Goal: Information Seeking & Learning: Learn about a topic

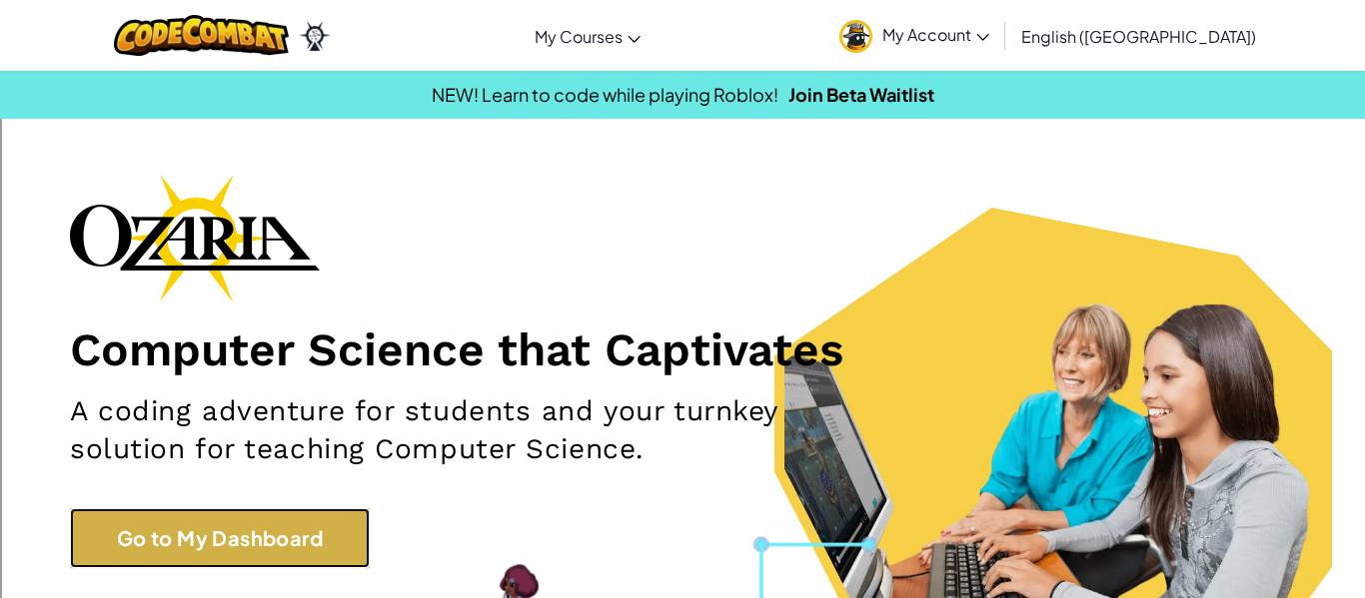
click at [332, 531] on link "Go to My Dashboard" at bounding box center [220, 539] width 300 height 60
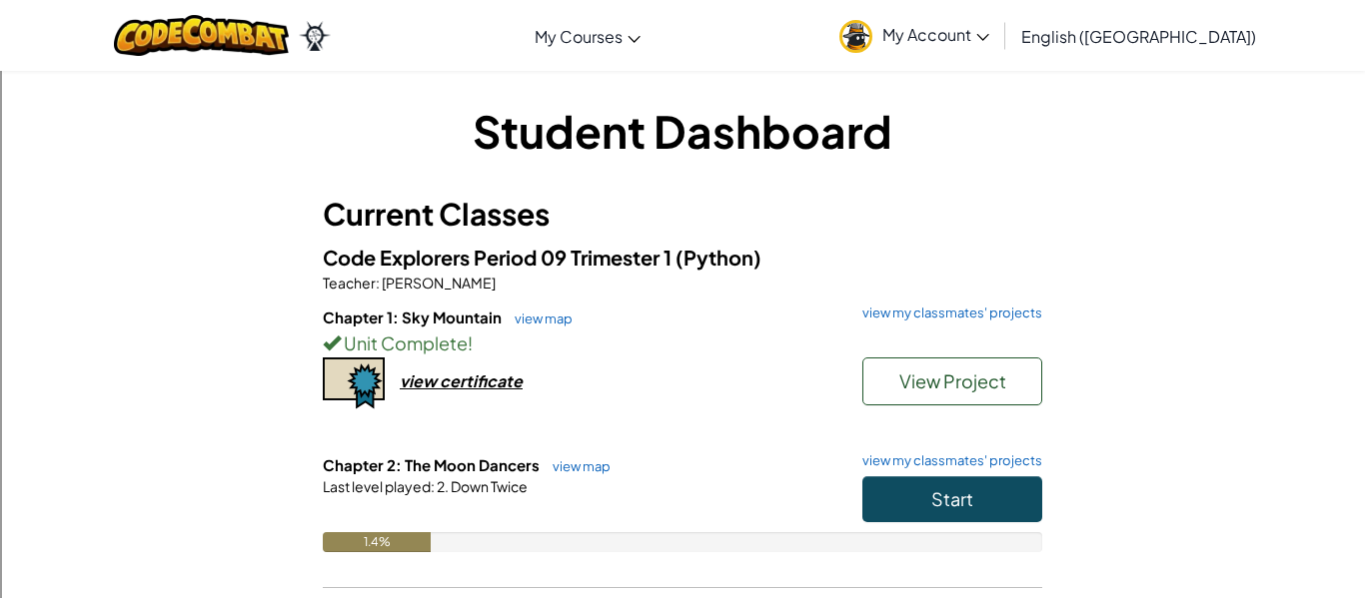
scroll to position [27, 0]
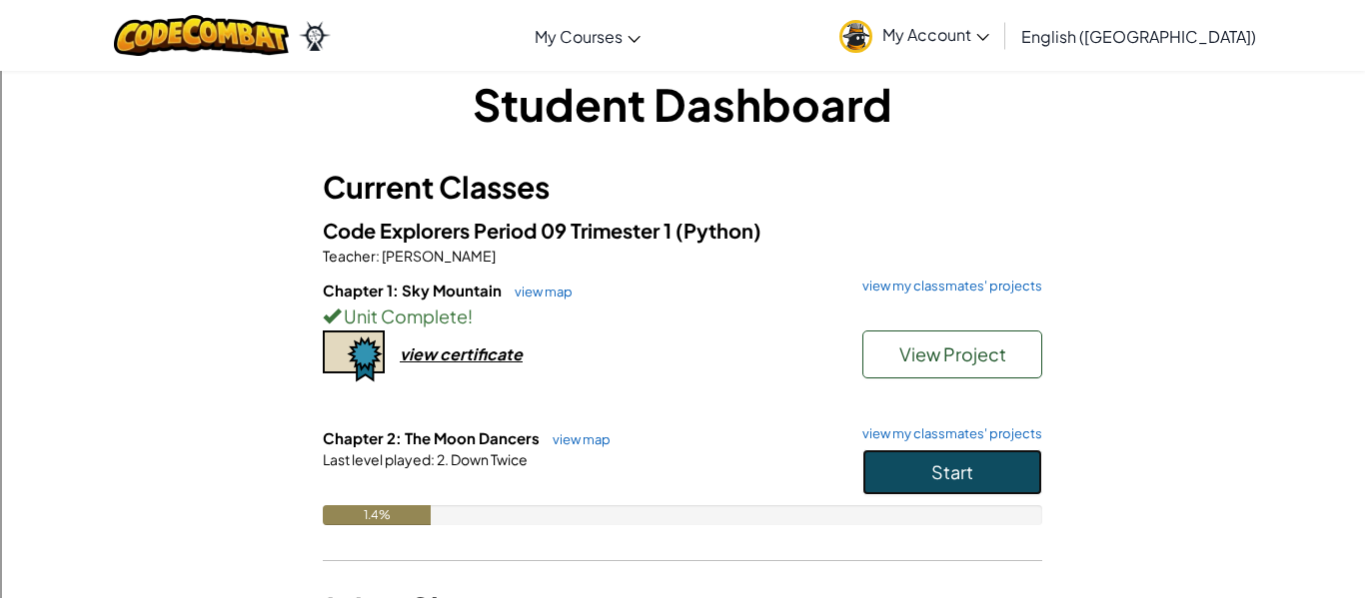
click at [924, 461] on button "Start" at bounding box center [952, 473] width 180 height 46
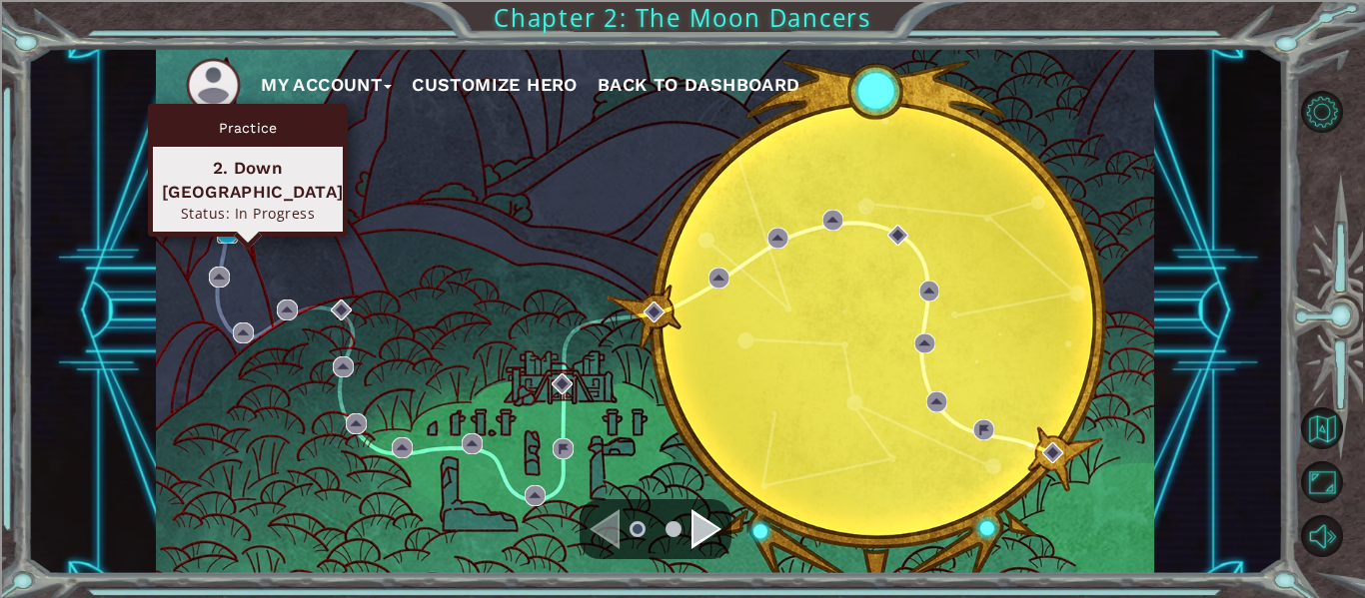
click at [222, 225] on img at bounding box center [227, 233] width 21 height 21
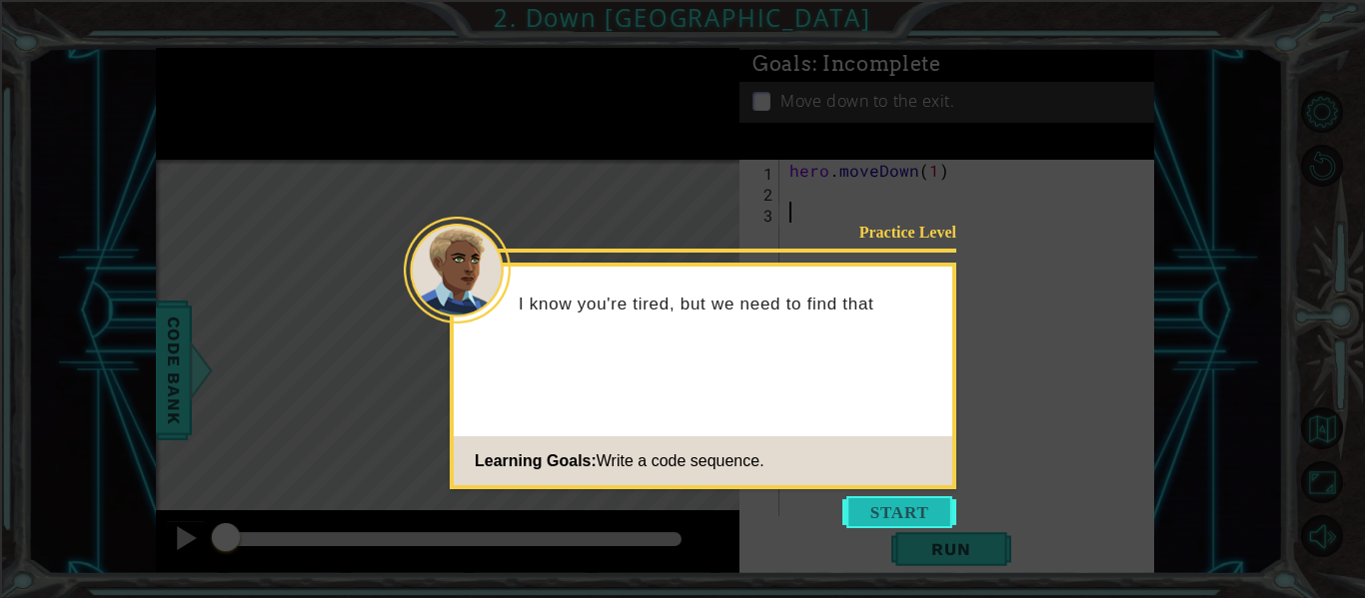
click at [896, 499] on button "Start" at bounding box center [899, 513] width 114 height 32
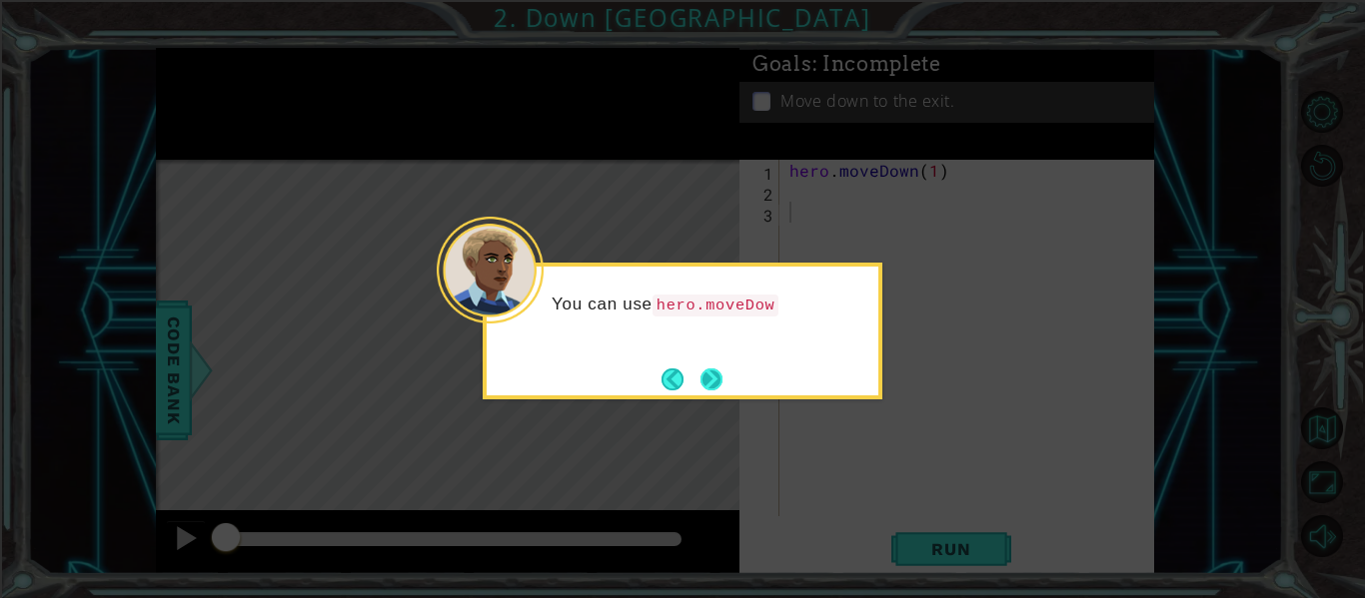
click at [715, 384] on button "Next" at bounding box center [711, 380] width 22 height 22
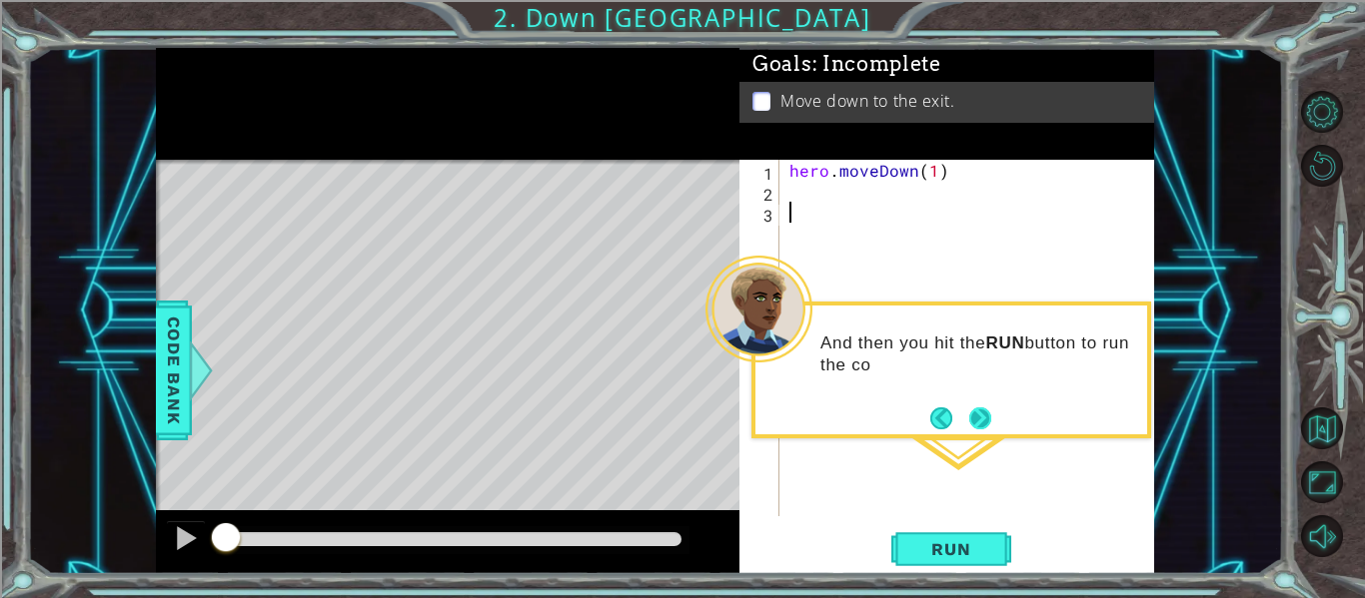
click at [988, 416] on button "Next" at bounding box center [980, 418] width 23 height 23
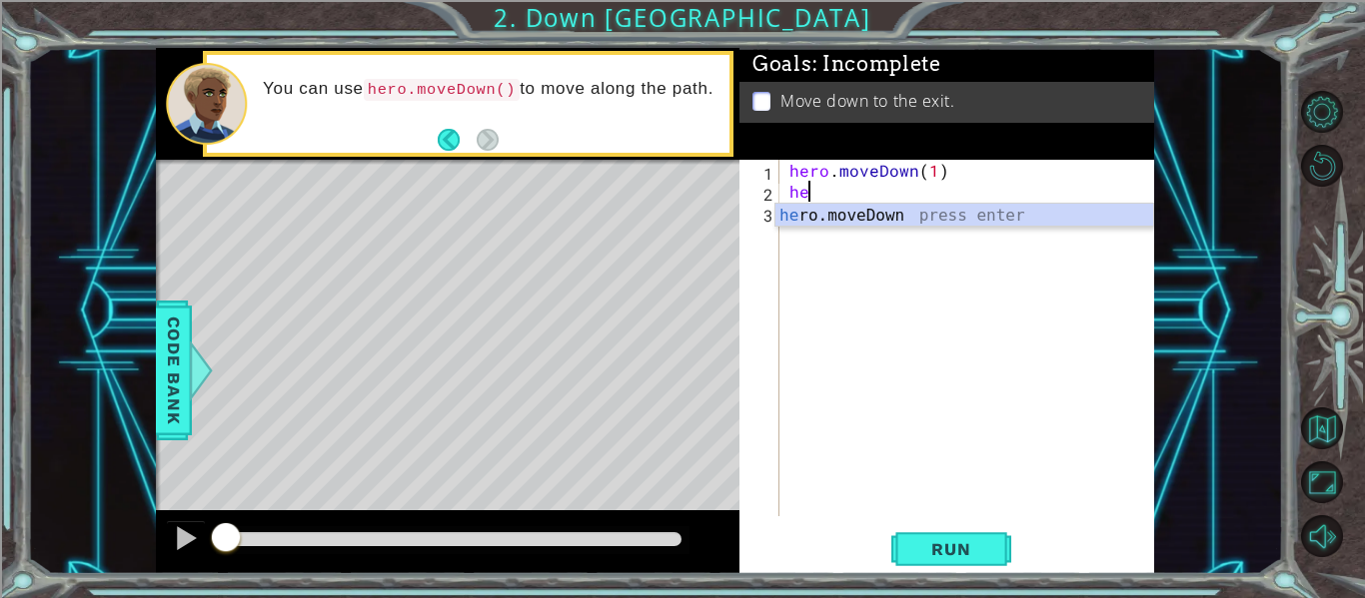
type textarea "h"
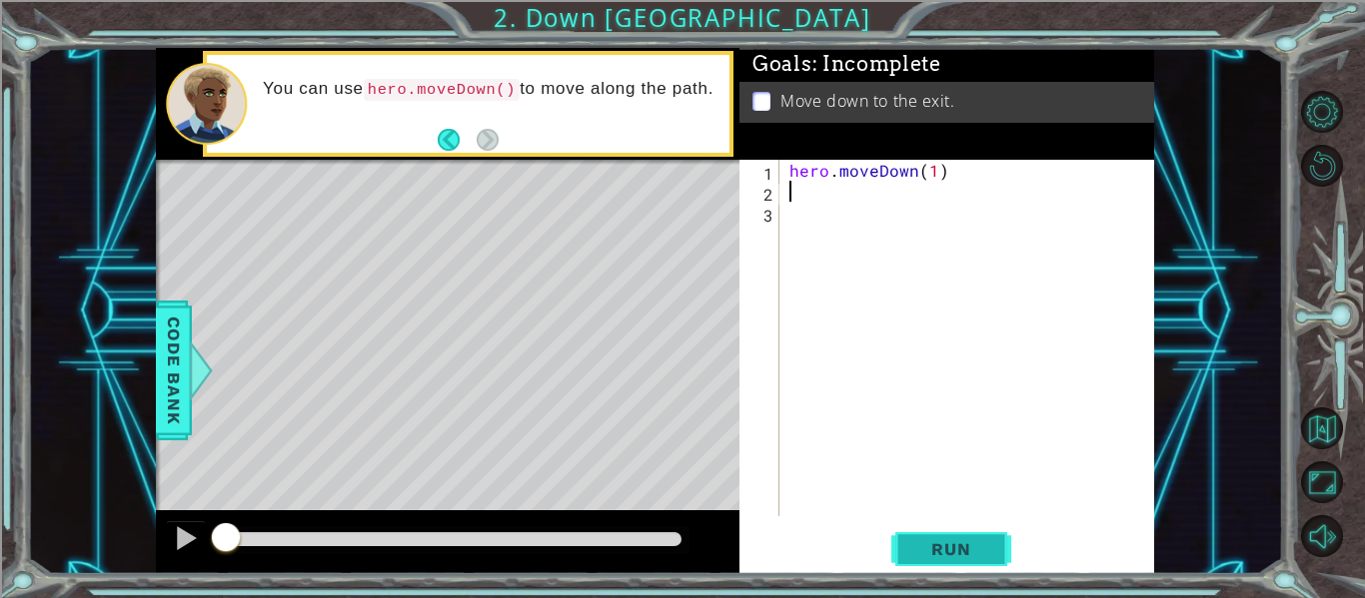
click at [960, 559] on span "Run" at bounding box center [950, 549] width 79 height 20
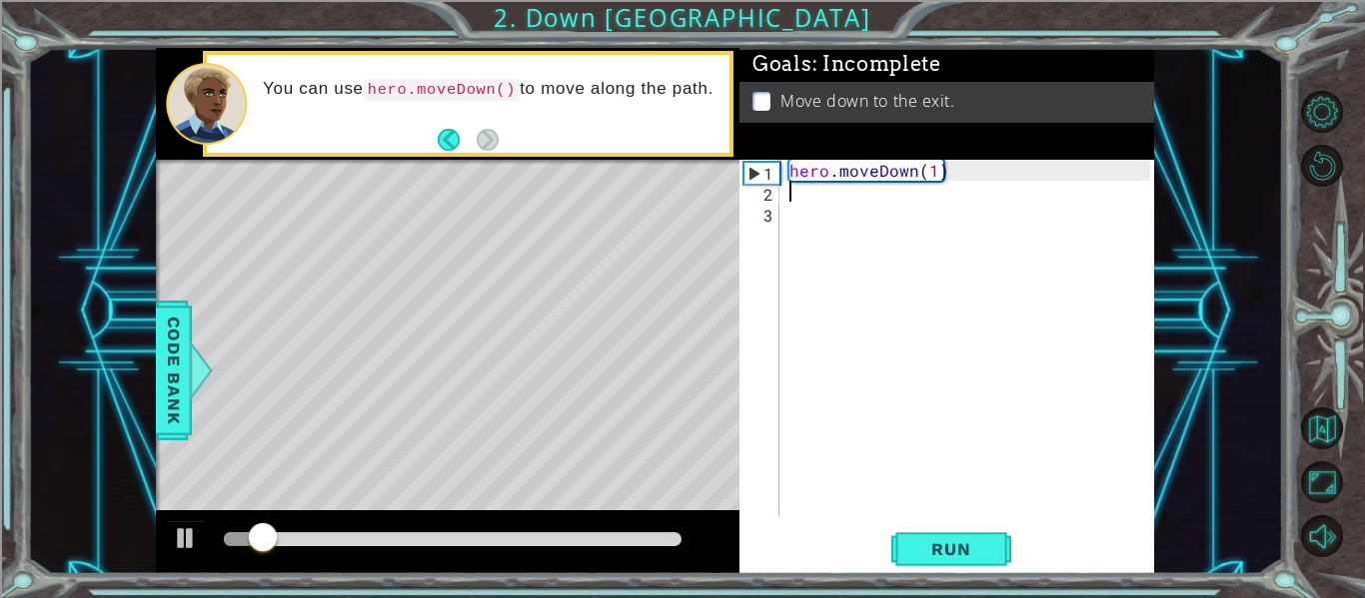
click at [1054, 413] on div "hero . moveDown ( 1 )" at bounding box center [972, 359] width 375 height 399
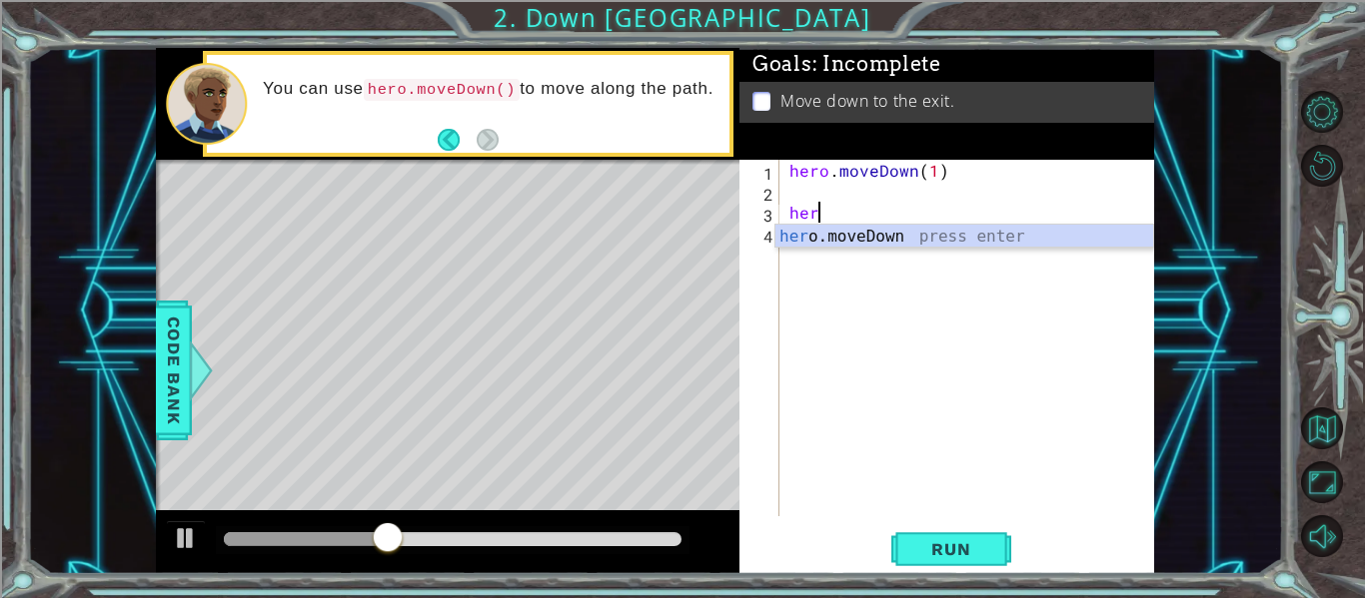
type textarea "h"
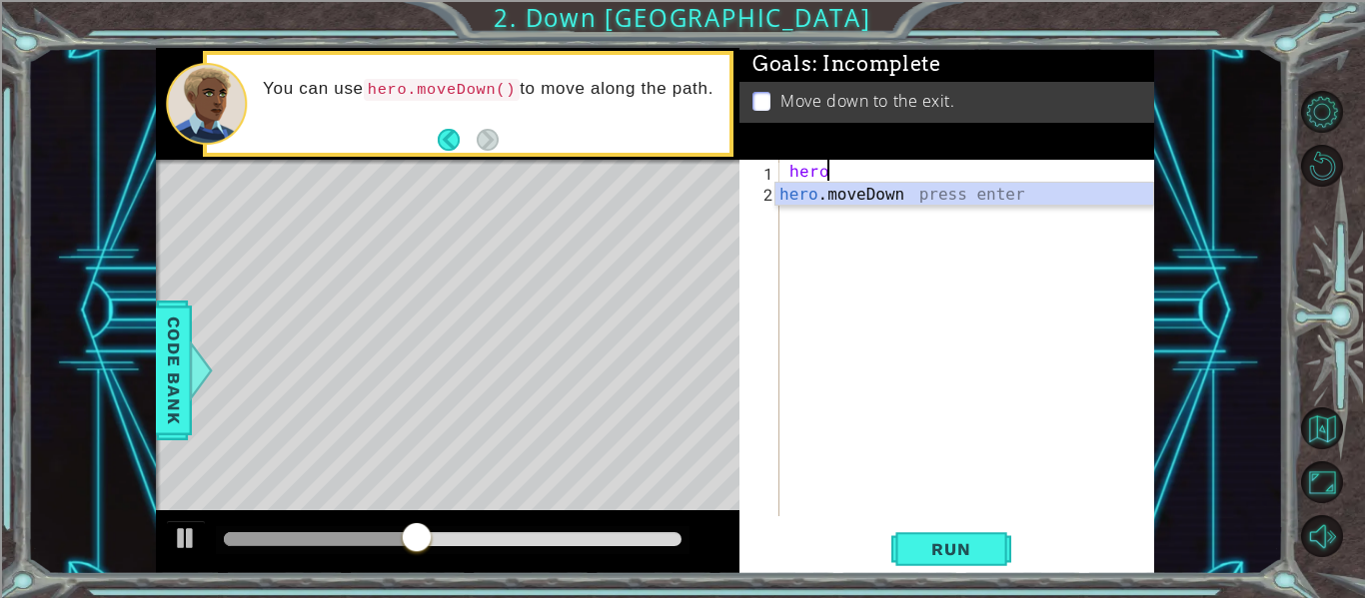
type textarea "h"
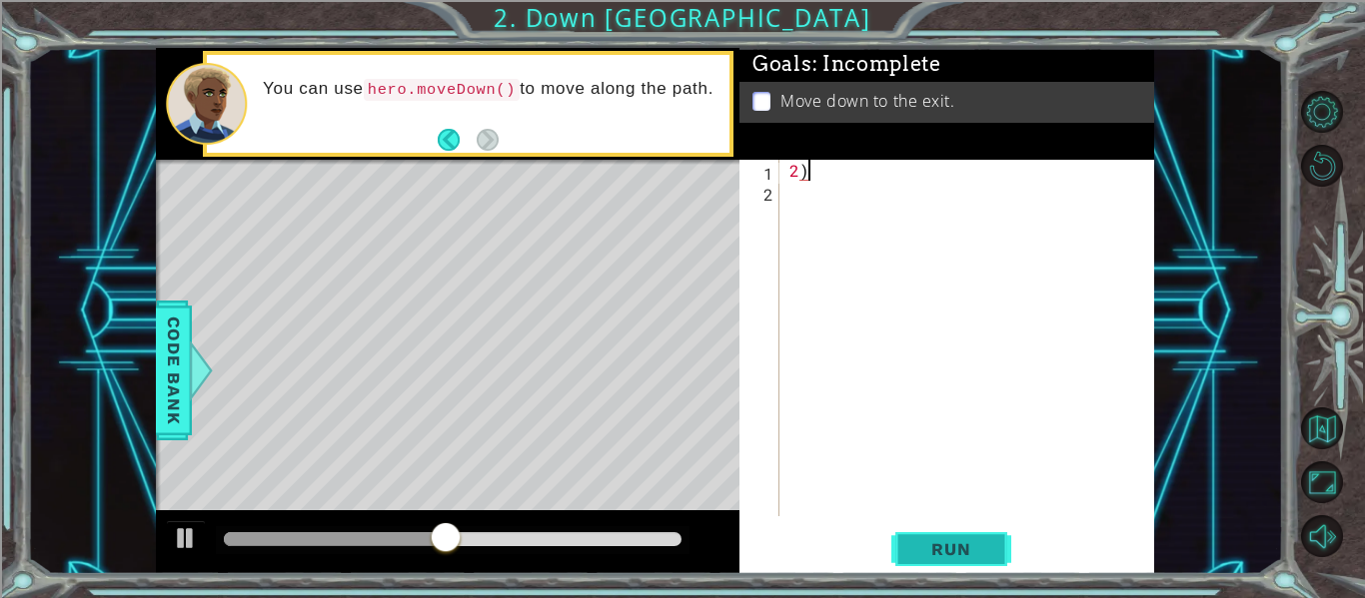
click at [956, 550] on span "Run" at bounding box center [950, 549] width 79 height 20
type textarea "hero.moveDown(3)"
click at [961, 557] on span "Run" at bounding box center [950, 549] width 79 height 20
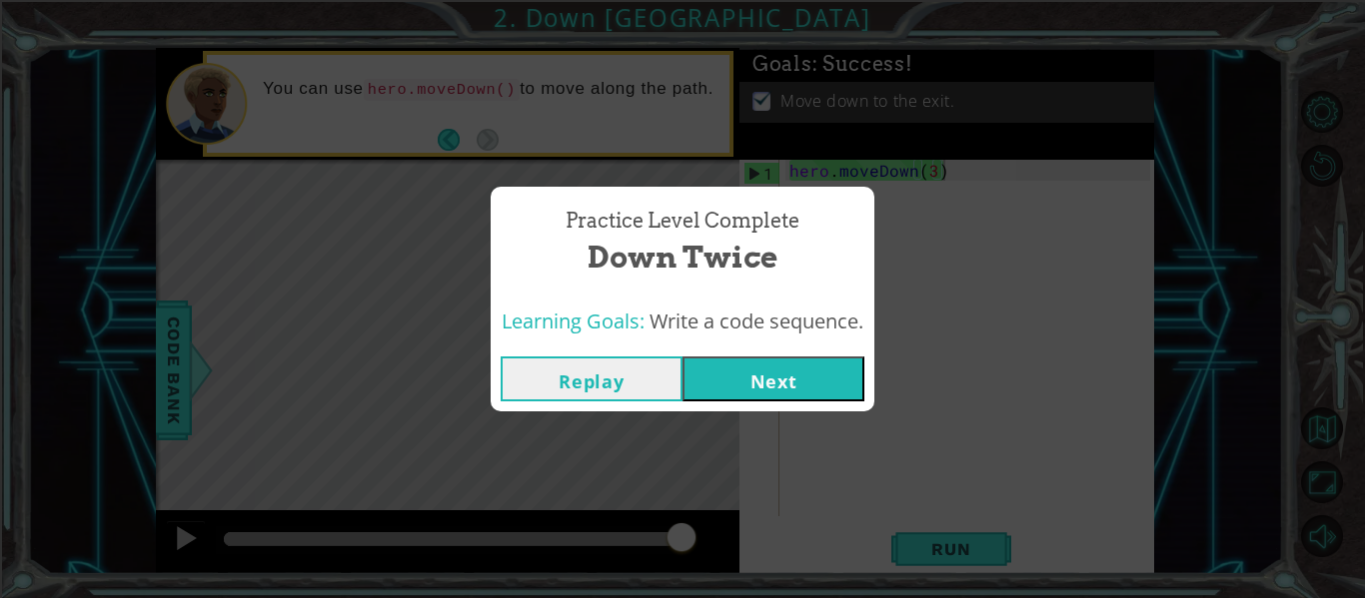
click at [847, 384] on button "Next" at bounding box center [773, 379] width 182 height 45
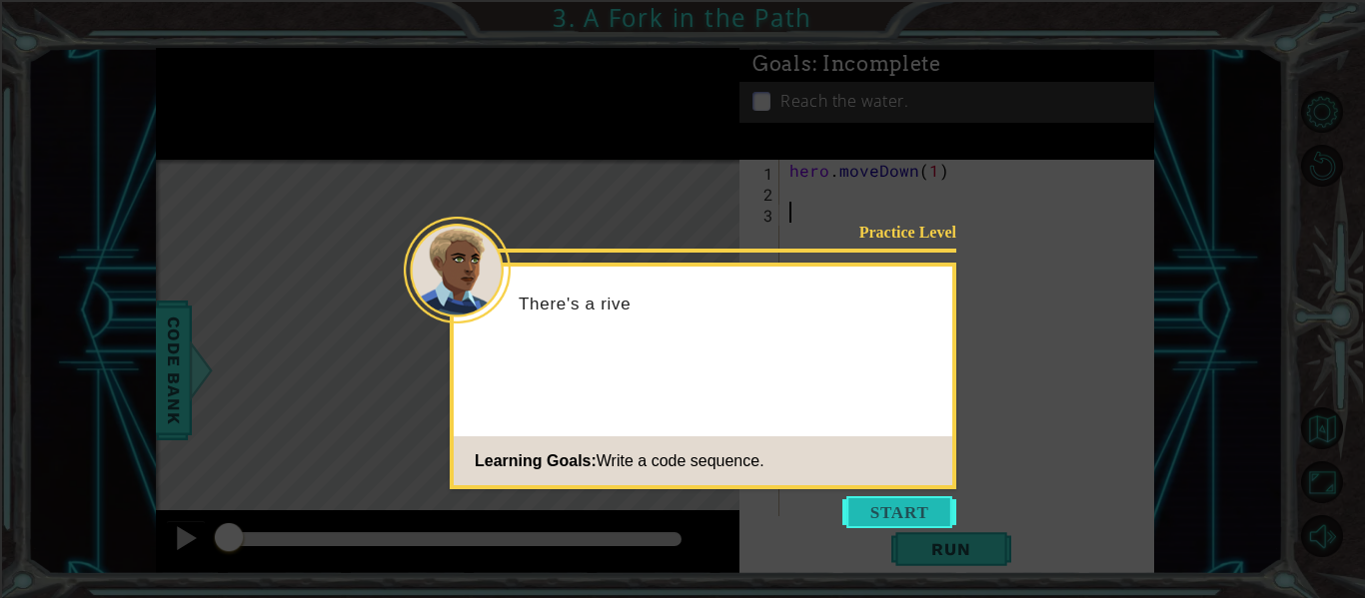
click at [916, 522] on button "Start" at bounding box center [899, 513] width 114 height 32
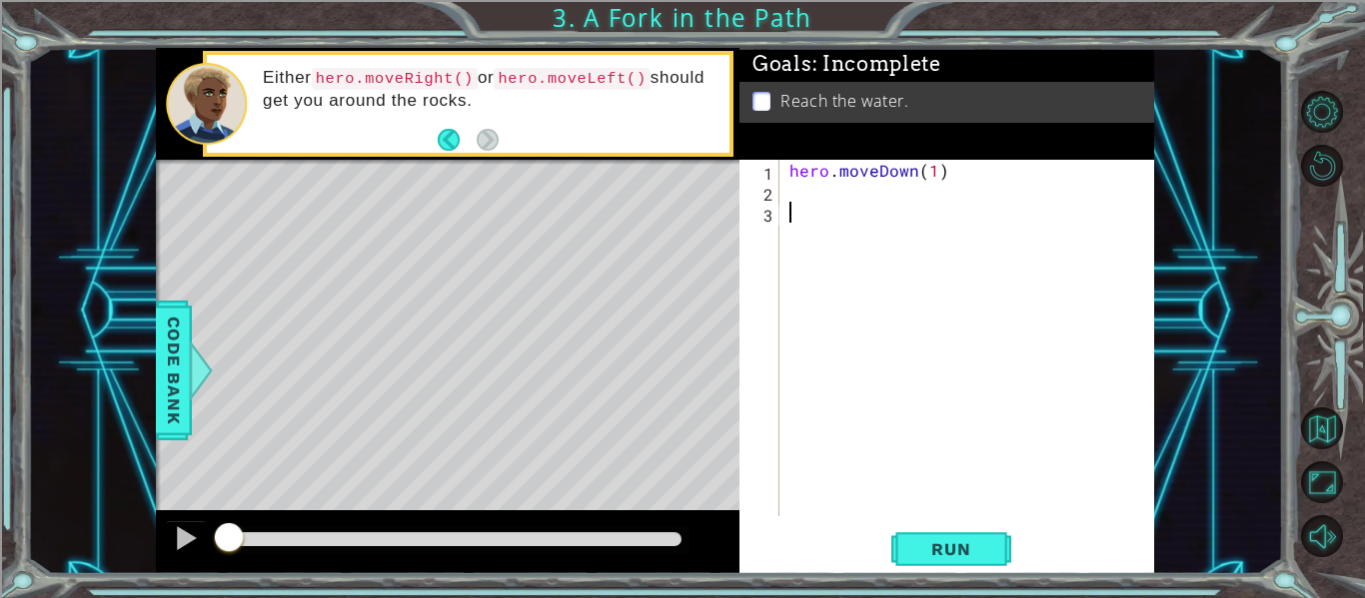
type textarea "h"
type textarea "hero.moveDown(1)"
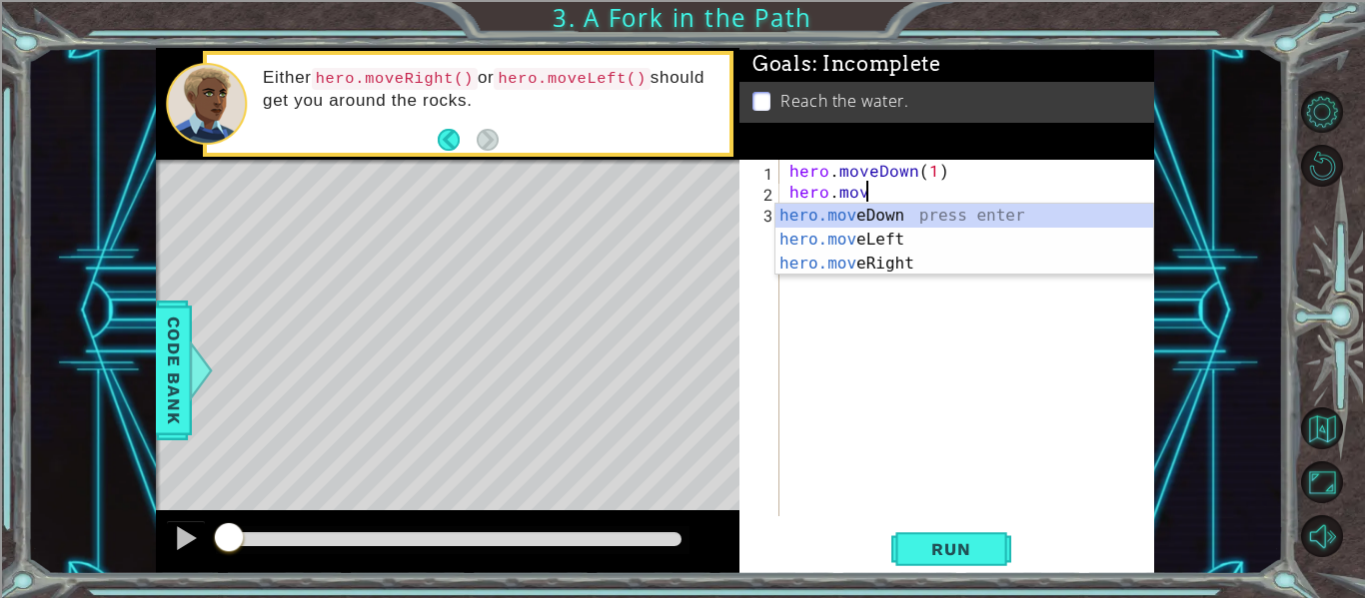
scroll to position [0, 4]
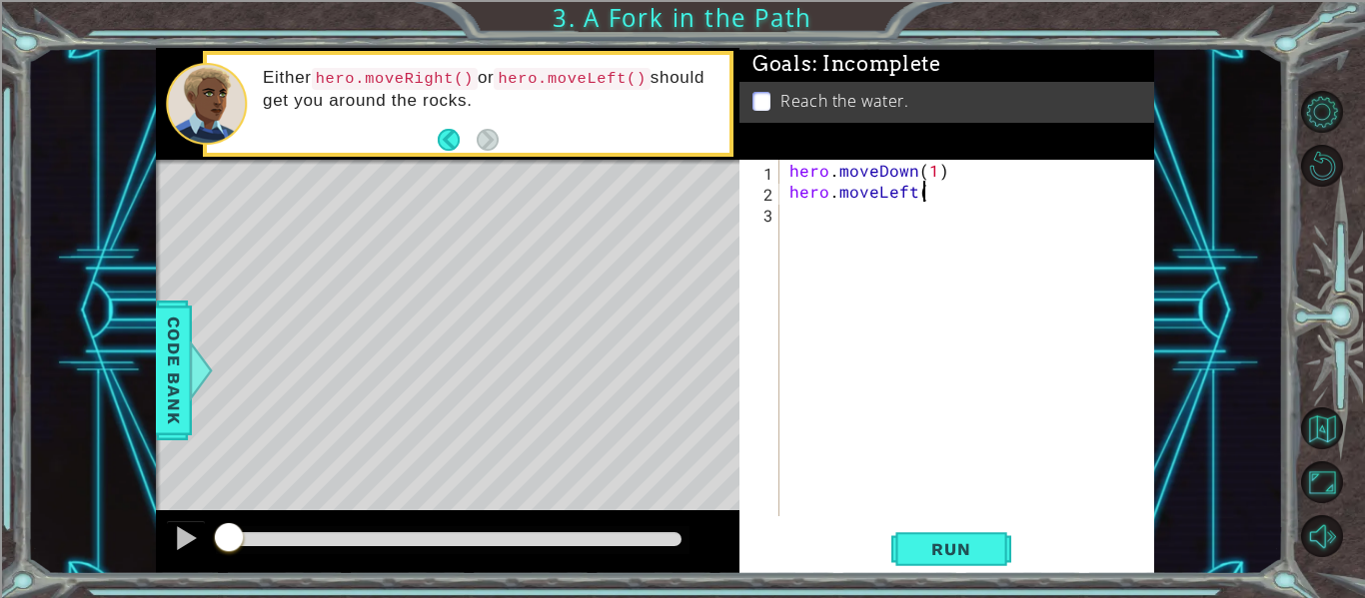
type textarea "hero.moveLeft()"
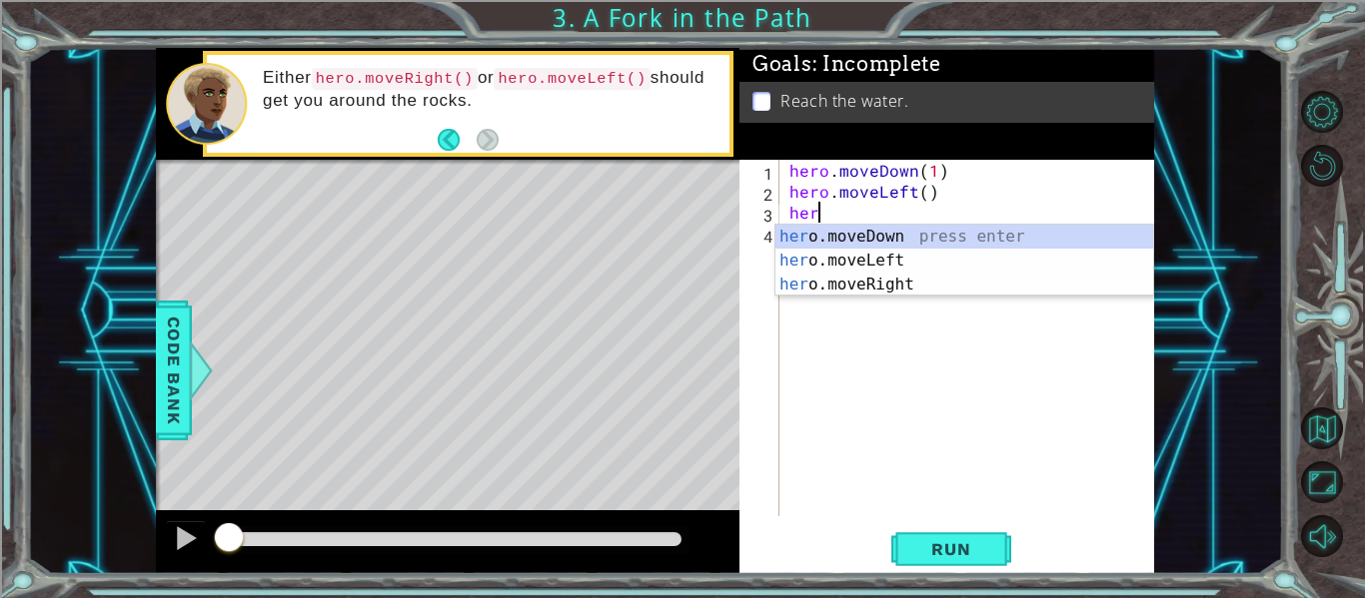
scroll to position [0, 1]
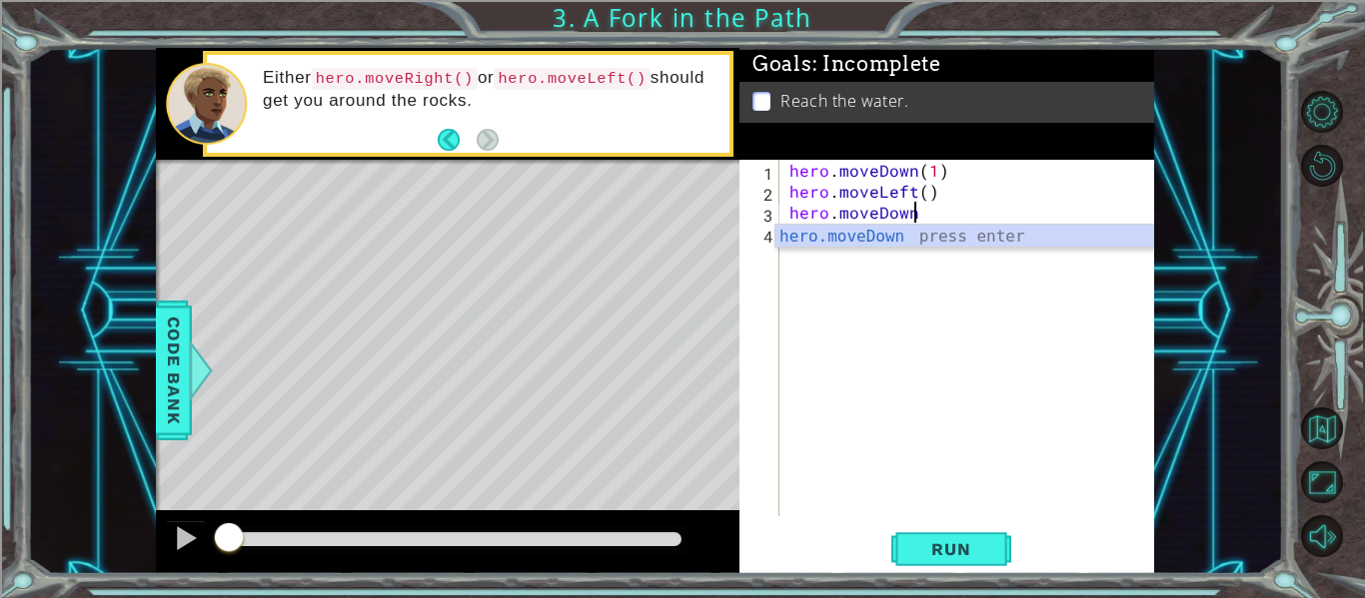
type textarea "hero.moveDown()"
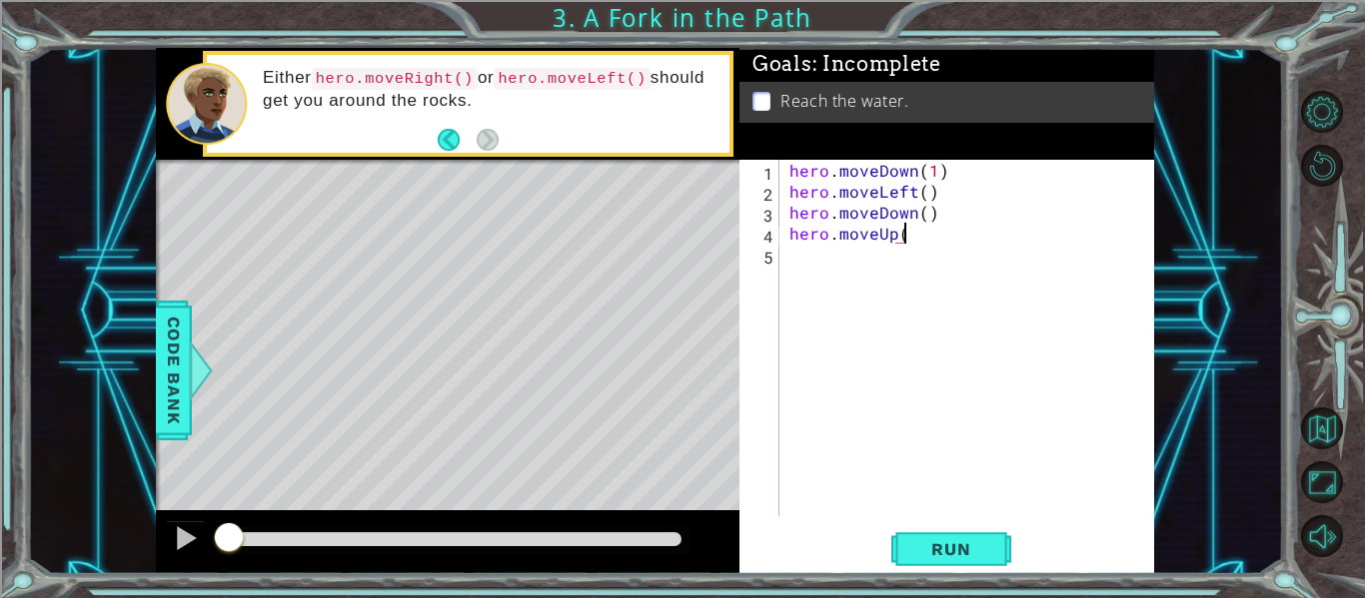
type textarea "hero.moveUp()"
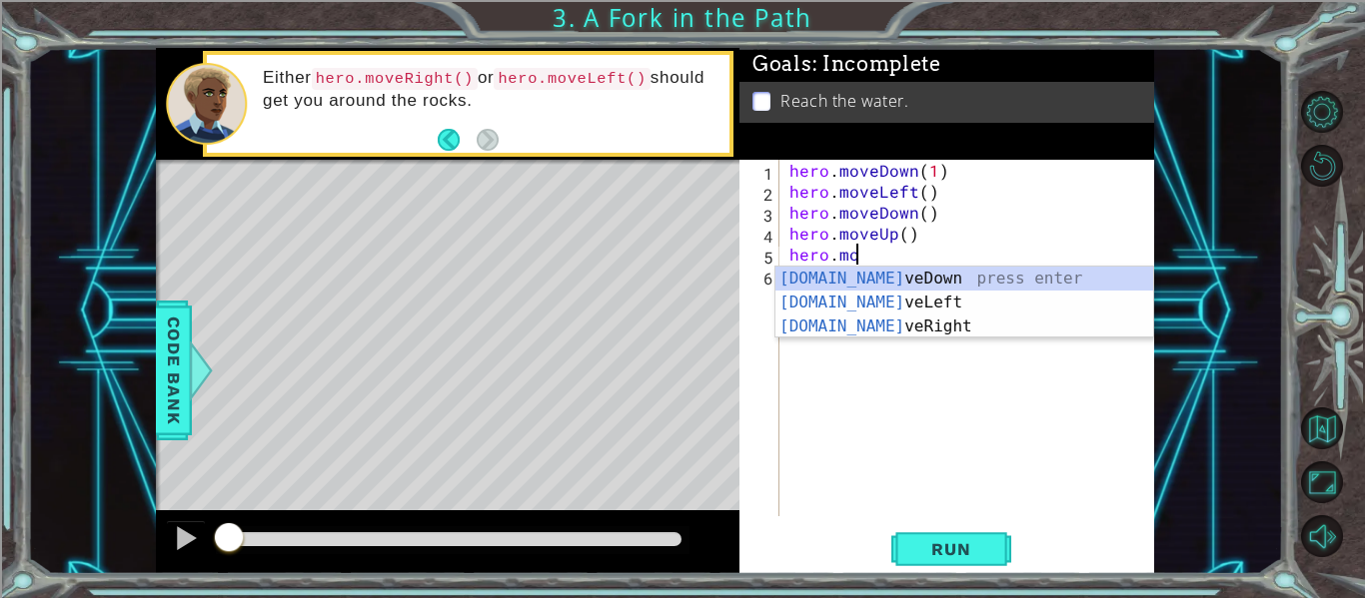
scroll to position [0, 4]
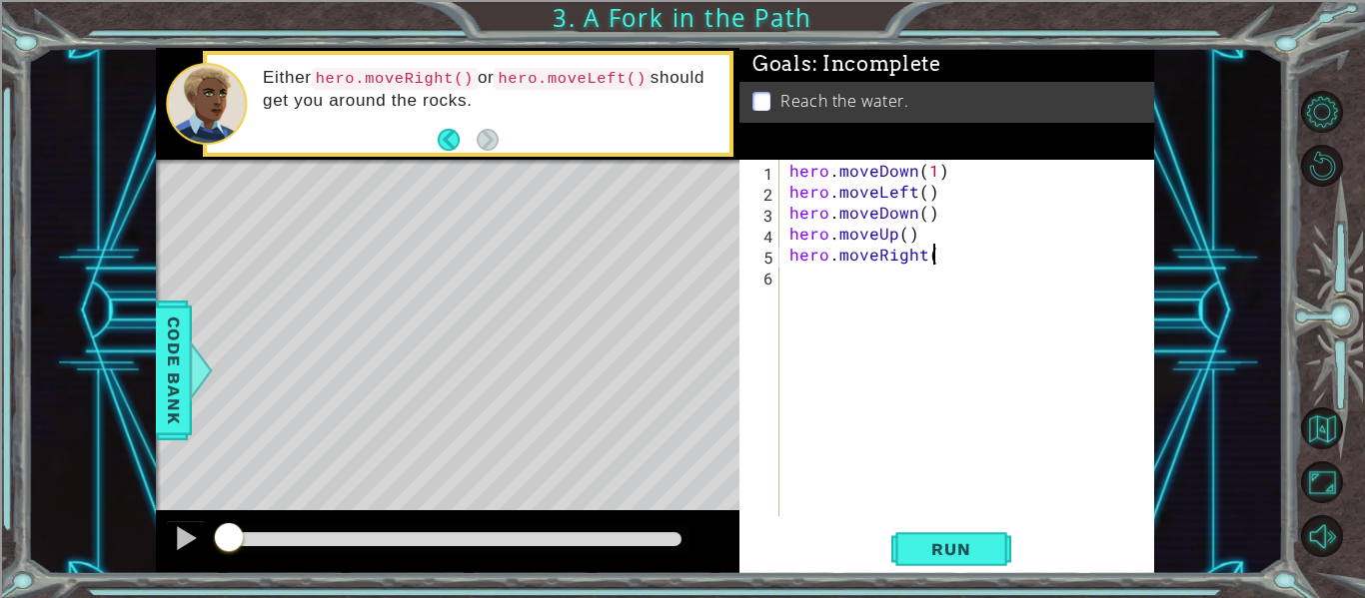
type textarea "hero.moveRight()"
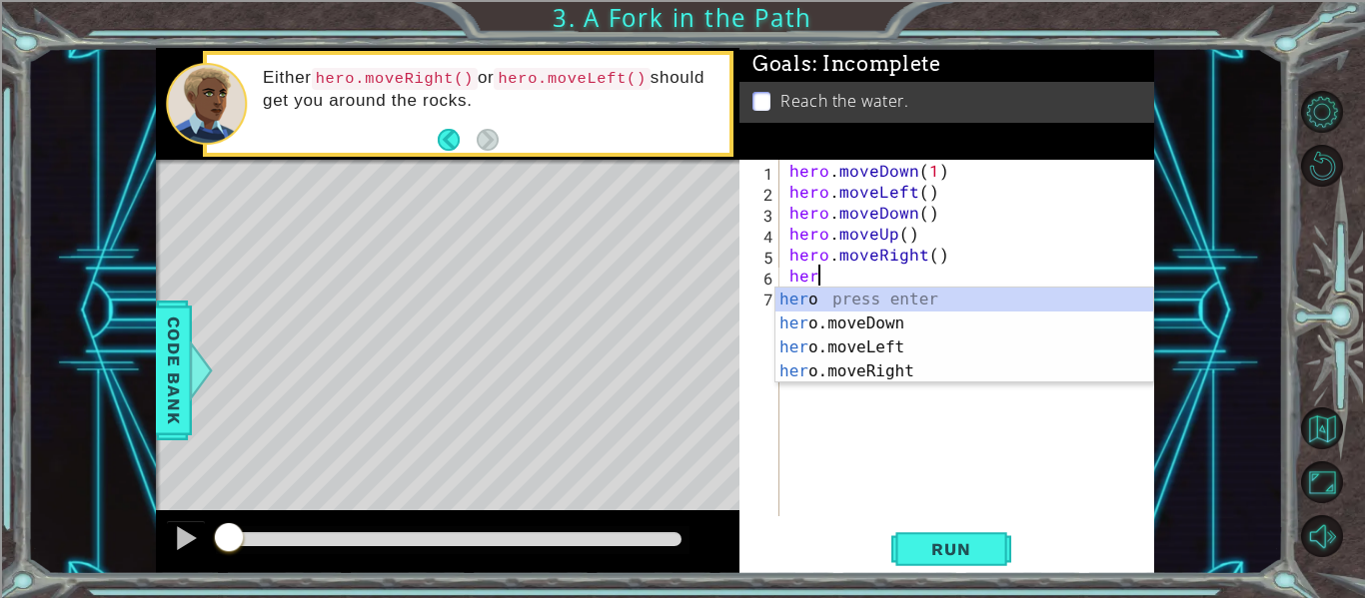
scroll to position [0, 1]
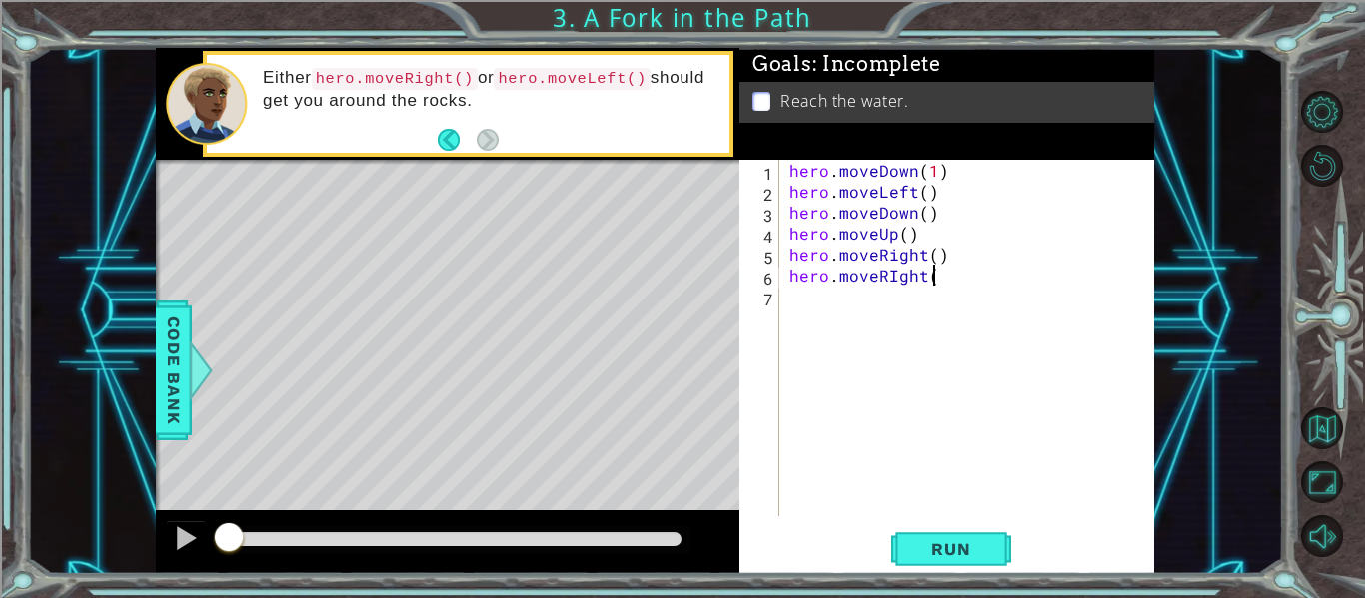
type textarea "hero.moveRIght()"
type textarea "\"
click at [897, 272] on div "hero . moveDown ( 1 ) hero . moveLeft ( ) hero . moveDown ( ) hero . moveUp ( )…" at bounding box center [972, 359] width 375 height 399
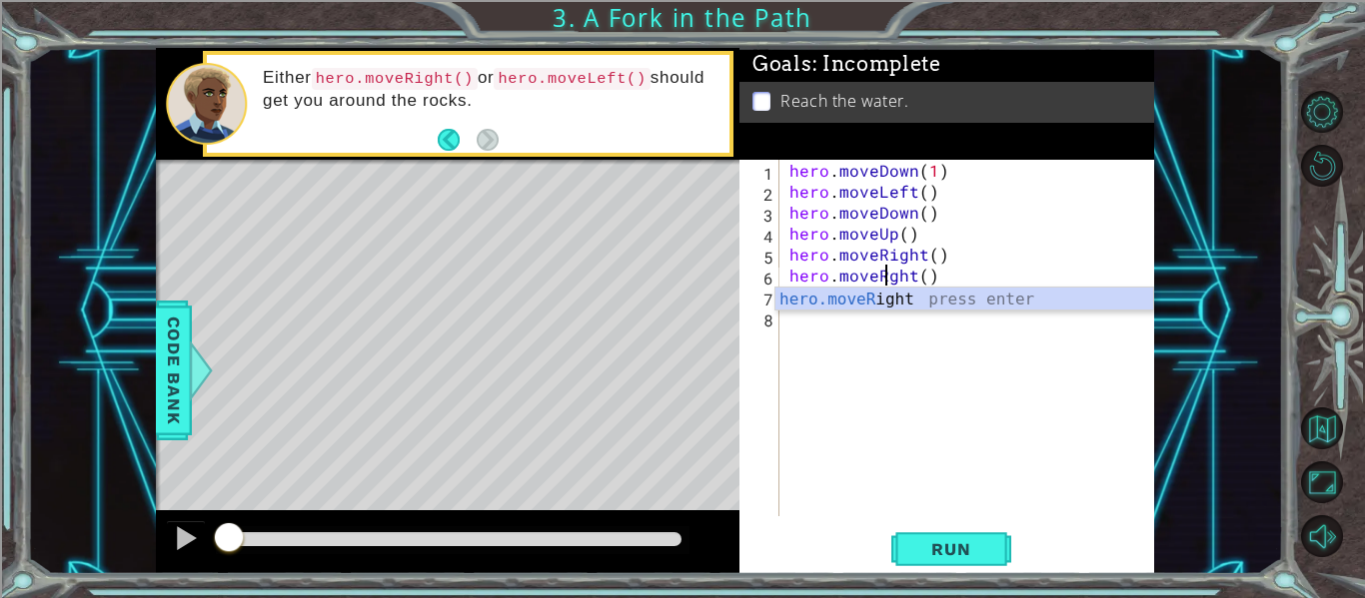
type textarea "hero.moveRight()"
click at [921, 335] on div "hero . moveDown ( 1 ) hero . moveLeft ( ) hero . moveDown ( ) hero . moveUp ( )…" at bounding box center [972, 359] width 375 height 399
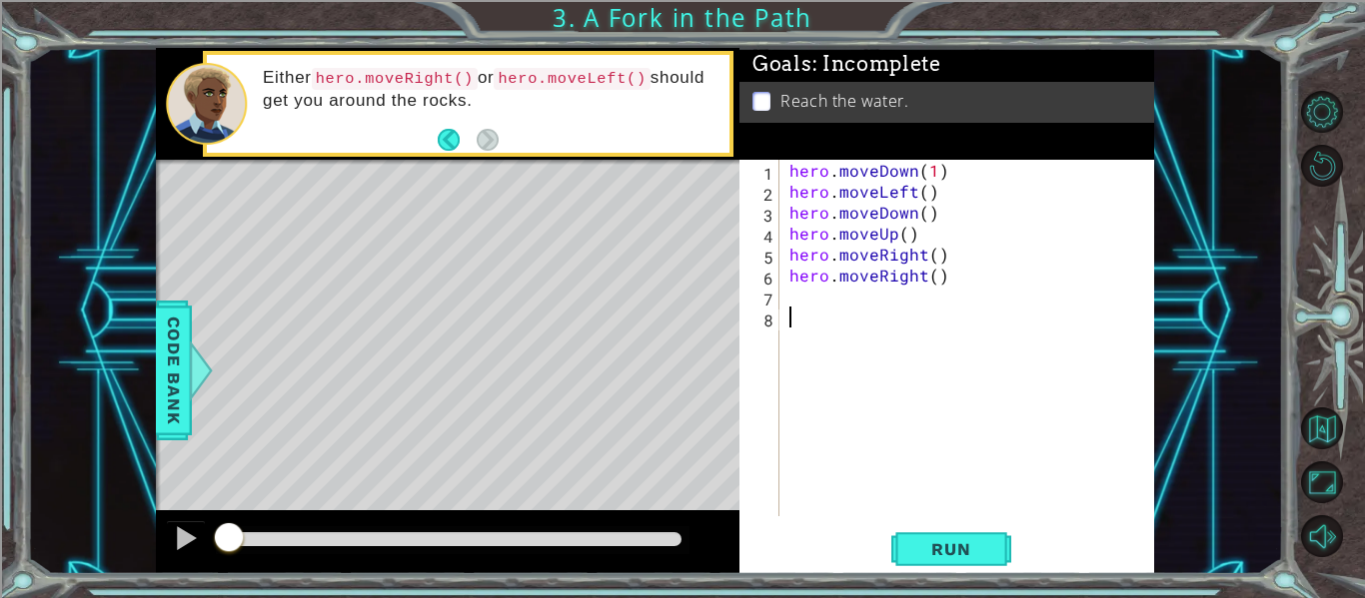
click at [894, 314] on div "hero . moveDown ( 1 ) hero . moveLeft ( ) hero . moveDown ( ) hero . moveUp ( )…" at bounding box center [972, 359] width 375 height 399
click at [875, 303] on div "hero . moveDown ( 1 ) hero . moveLeft ( ) hero . moveDown ( ) hero . moveUp ( )…" at bounding box center [972, 359] width 375 height 399
type textarea "hero.moveDown()"
click at [987, 544] on span "Run" at bounding box center [950, 549] width 79 height 20
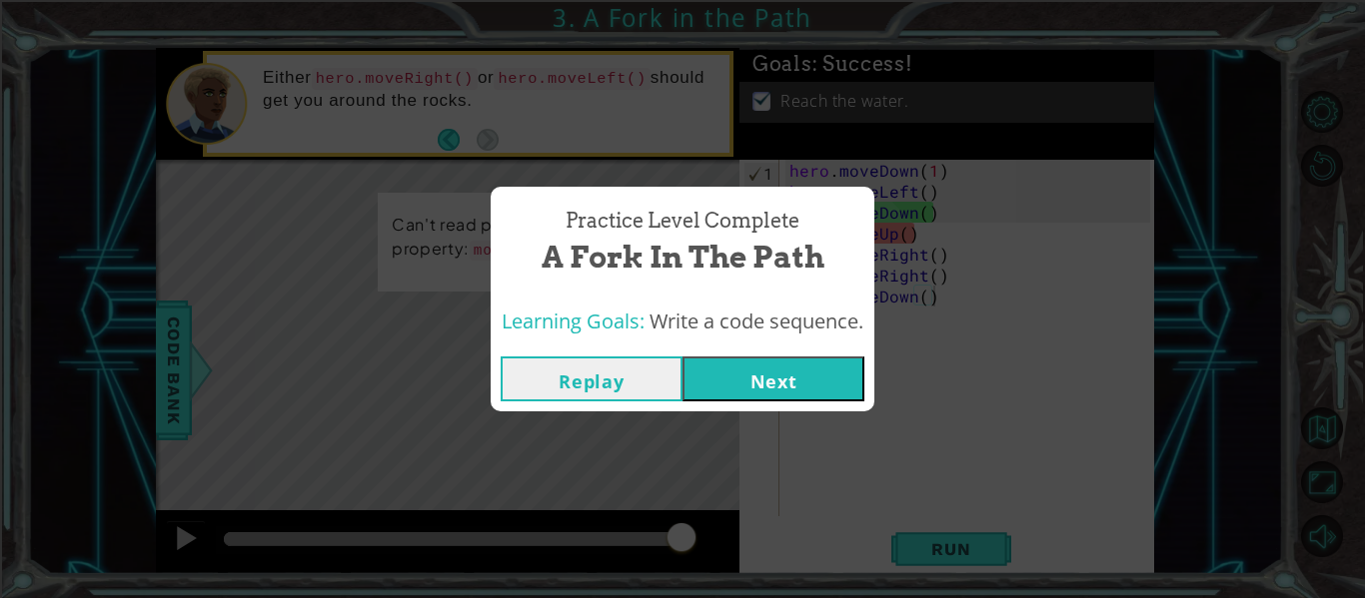
click at [840, 399] on button "Next" at bounding box center [773, 379] width 182 height 45
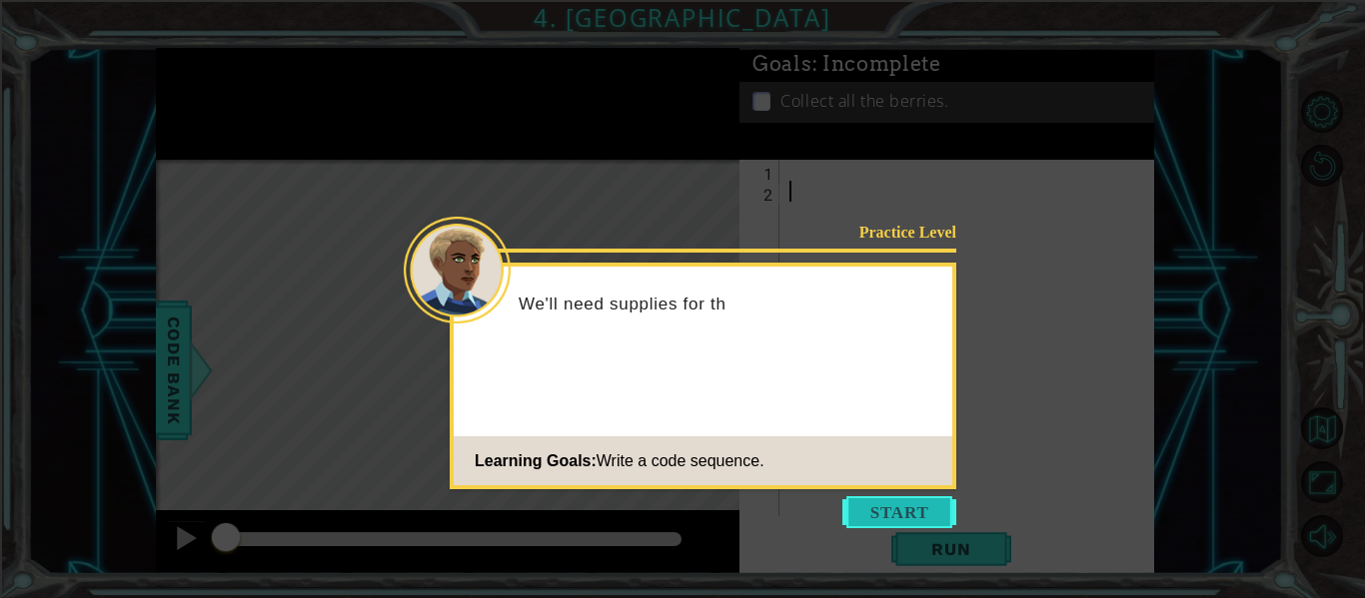
click at [952, 513] on button "Start" at bounding box center [899, 513] width 114 height 32
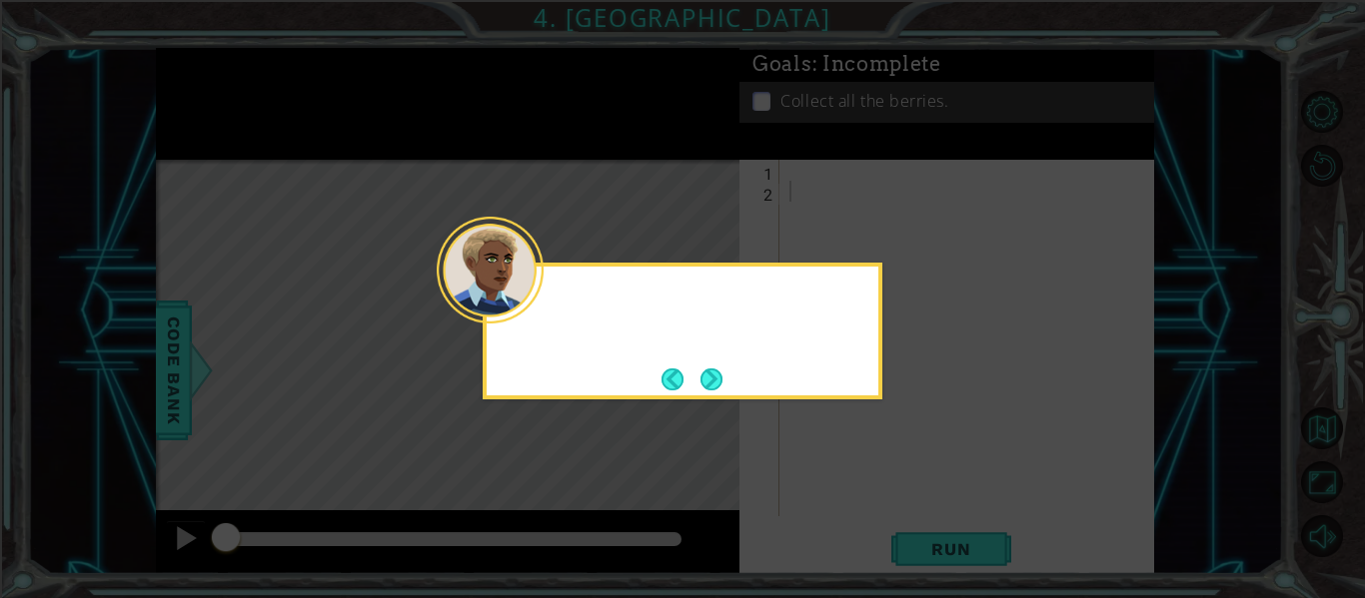
click at [936, 513] on icon at bounding box center [682, 299] width 1365 height 598
click at [948, 505] on icon at bounding box center [682, 299] width 1365 height 598
click at [933, 494] on icon at bounding box center [682, 299] width 1365 height 598
click at [766, 390] on div "You can c" at bounding box center [683, 331] width 400 height 137
click at [739, 397] on div "You can collect" at bounding box center [683, 331] width 400 height 137
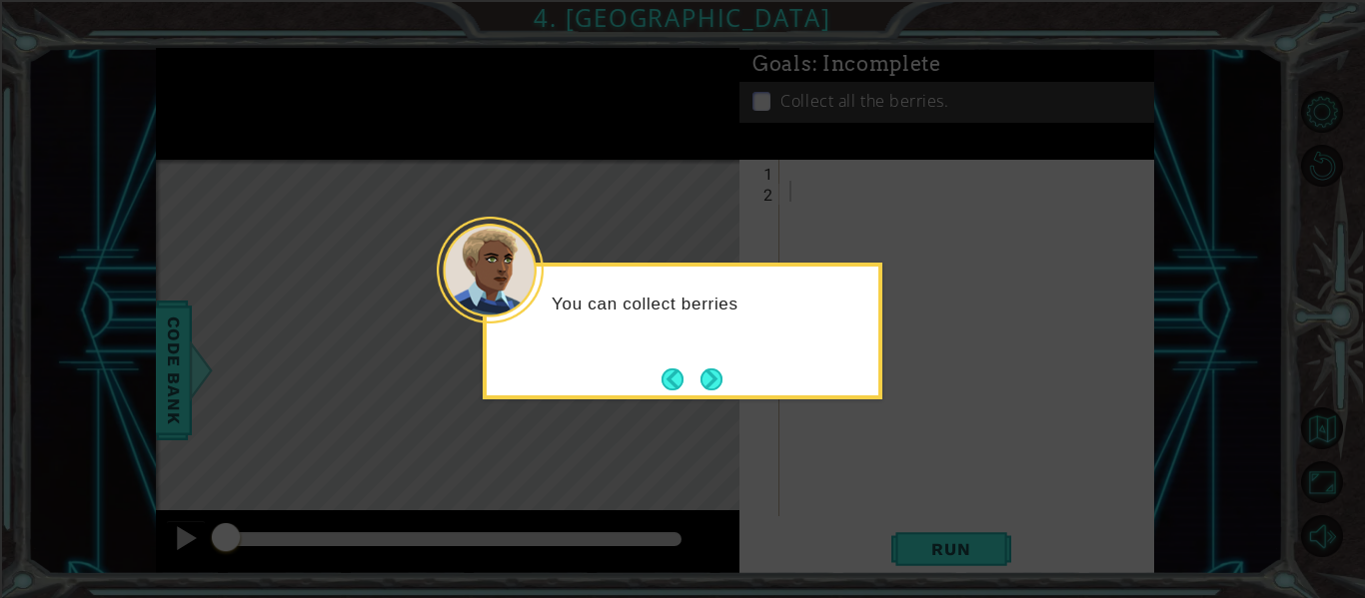
click at [734, 386] on div "You can collect berries" at bounding box center [683, 331] width 400 height 137
click at [741, 384] on div "You can collect berries using" at bounding box center [683, 331] width 400 height 137
click at [722, 376] on button "Next" at bounding box center [711, 380] width 22 height 22
click at [712, 380] on icon at bounding box center [682, 299] width 1365 height 598
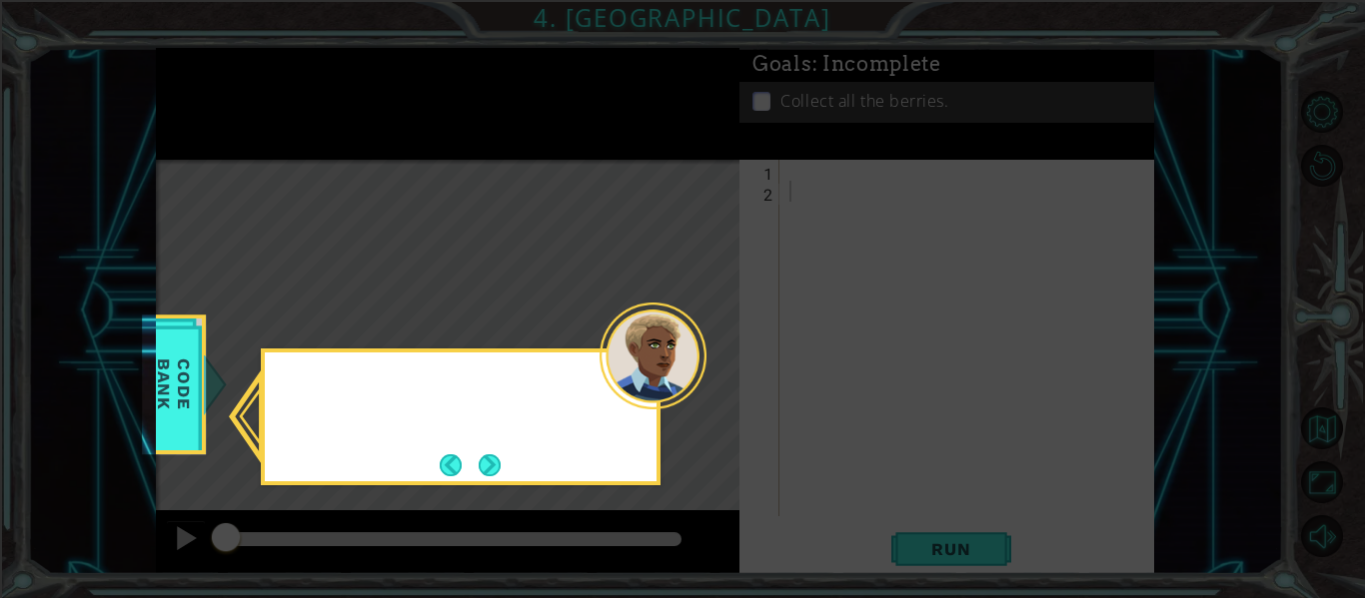
click at [712, 379] on icon at bounding box center [682, 299] width 1365 height 598
click at [479, 477] on button "Next" at bounding box center [490, 466] width 22 height 22
click at [500, 455] on button "Next" at bounding box center [490, 466] width 22 height 22
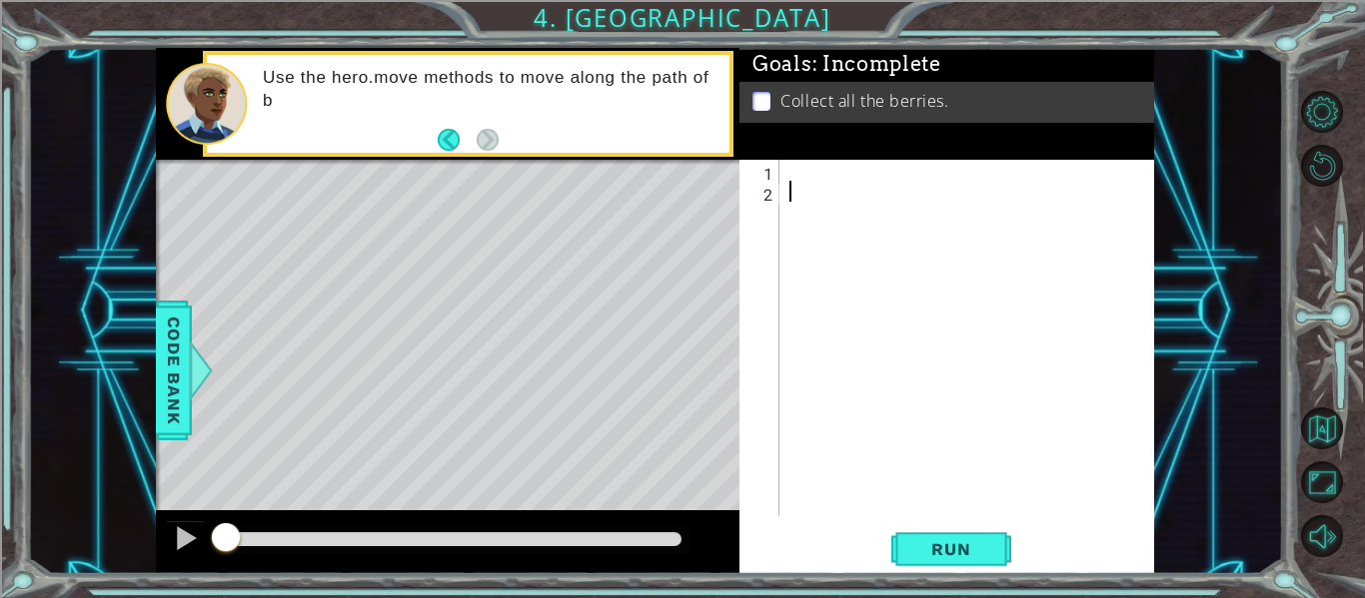
click at [1048, 225] on div at bounding box center [972, 359] width 375 height 399
click at [1032, 184] on div at bounding box center [972, 359] width 375 height 399
click at [937, 151] on div "Goals : Incomplete Collect all the berries." at bounding box center [946, 104] width 415 height 112
click at [873, 181] on div at bounding box center [972, 359] width 375 height 399
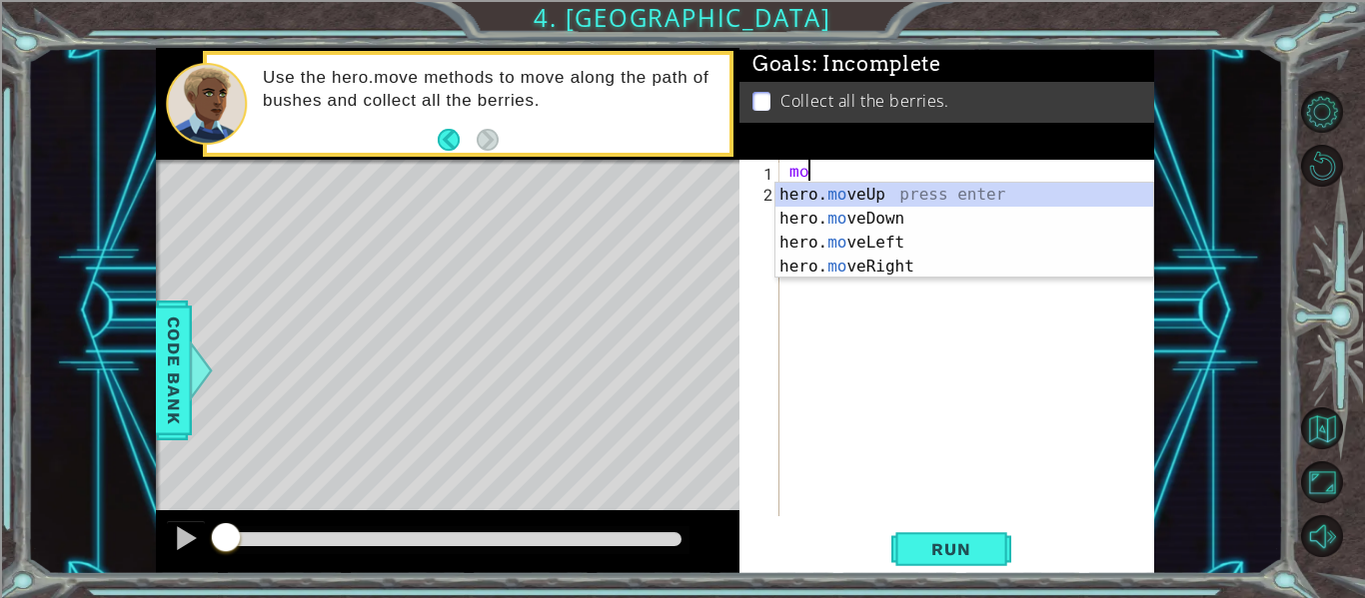
type textarea "m"
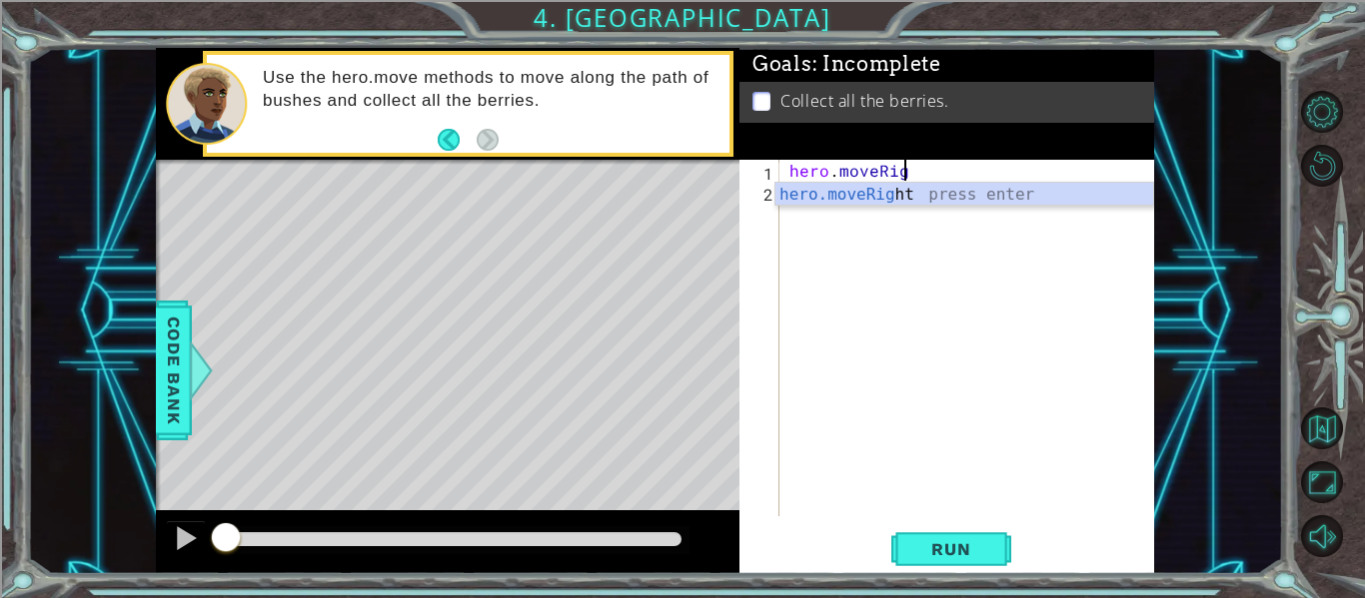
scroll to position [0, 7]
type textarea "hero.moveRight()"
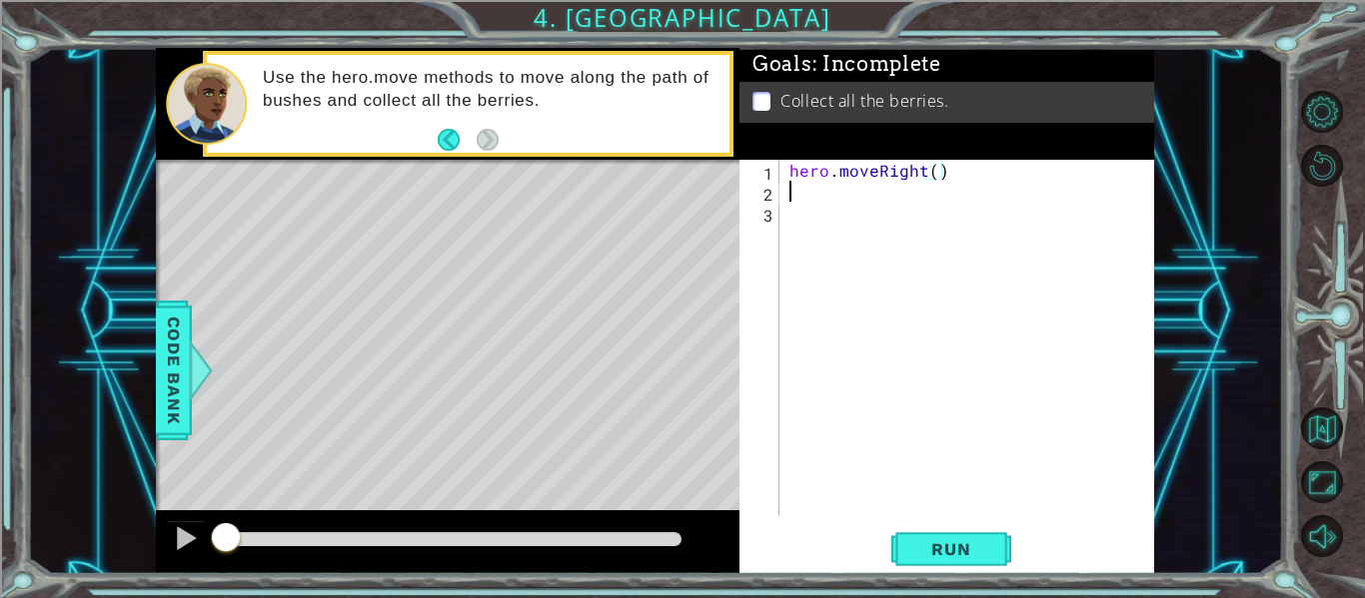
scroll to position [0, 0]
click at [987, 559] on span "Run" at bounding box center [950, 549] width 79 height 20
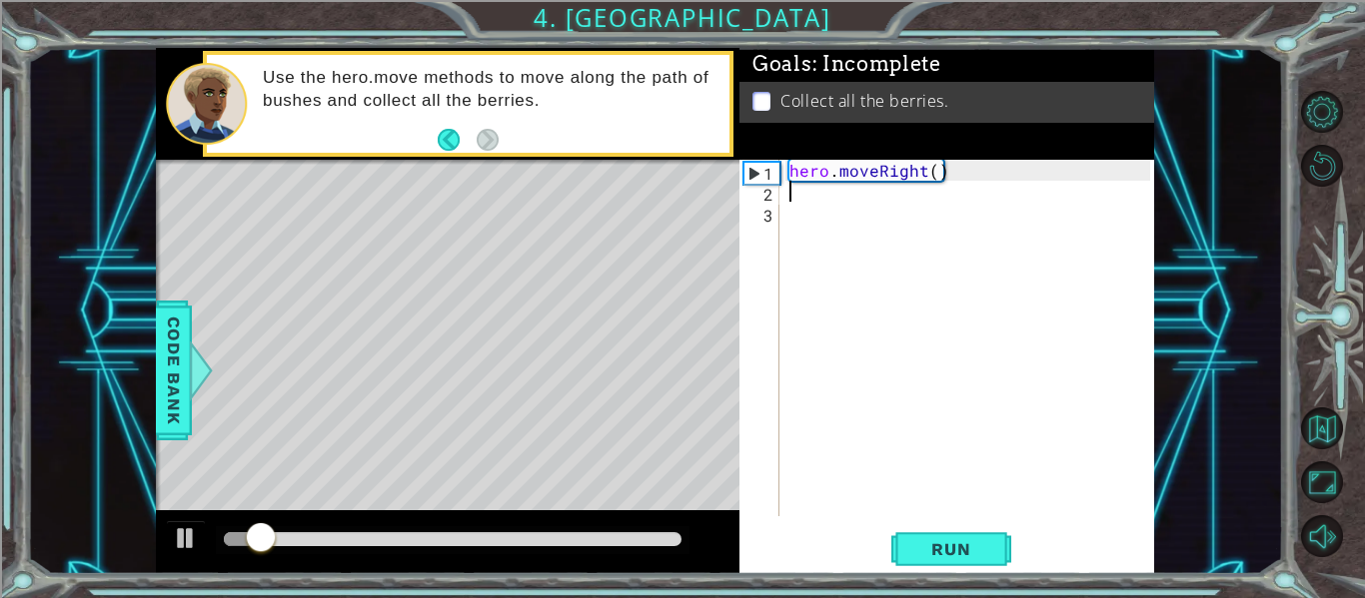
click at [908, 168] on div "hero . moveRight ( )" at bounding box center [972, 359] width 375 height 399
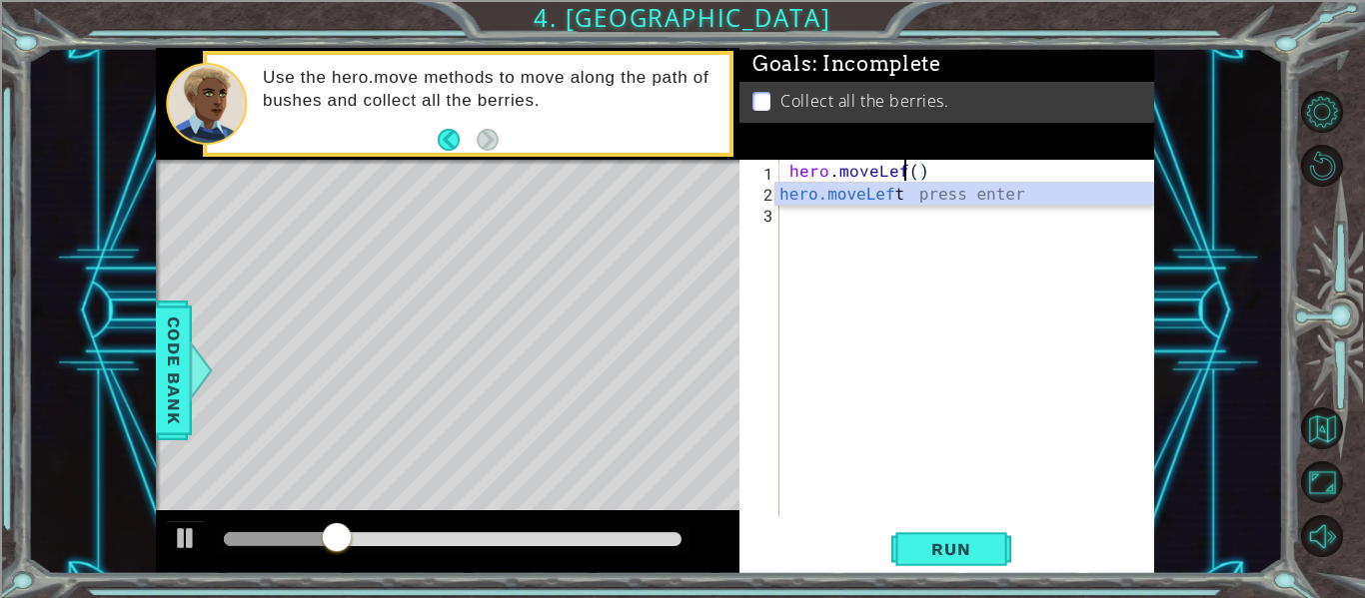
type textarea "hero.moveLeft()"
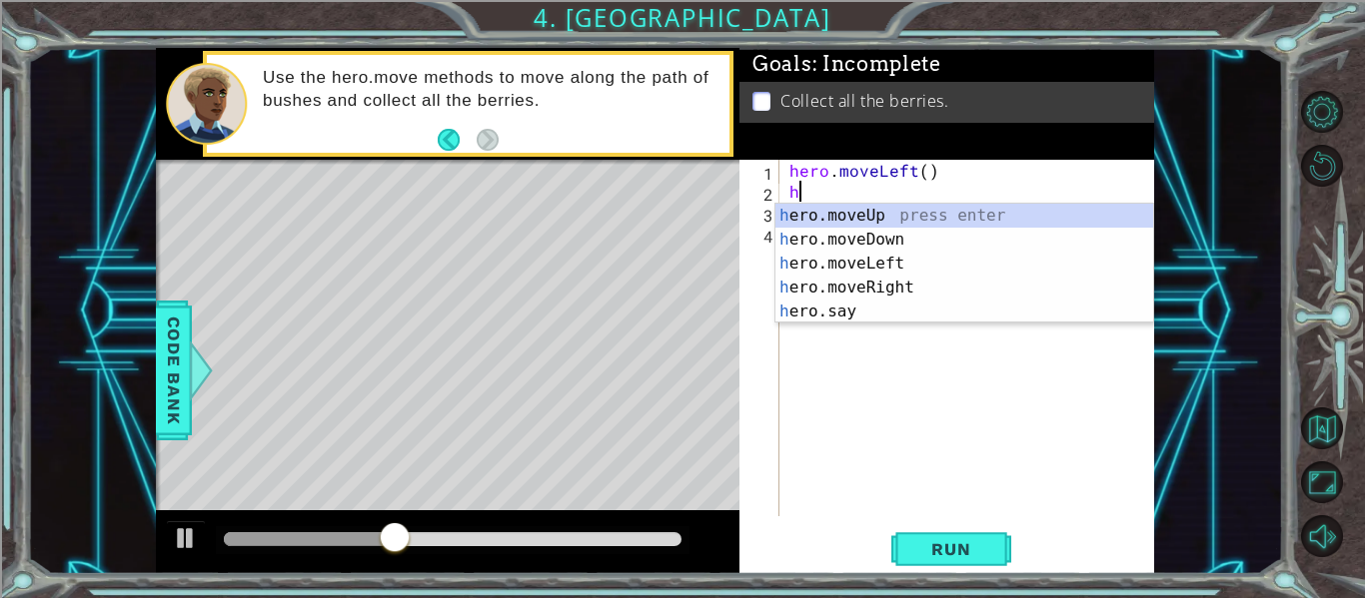
scroll to position [0, 1]
type textarea "hero"
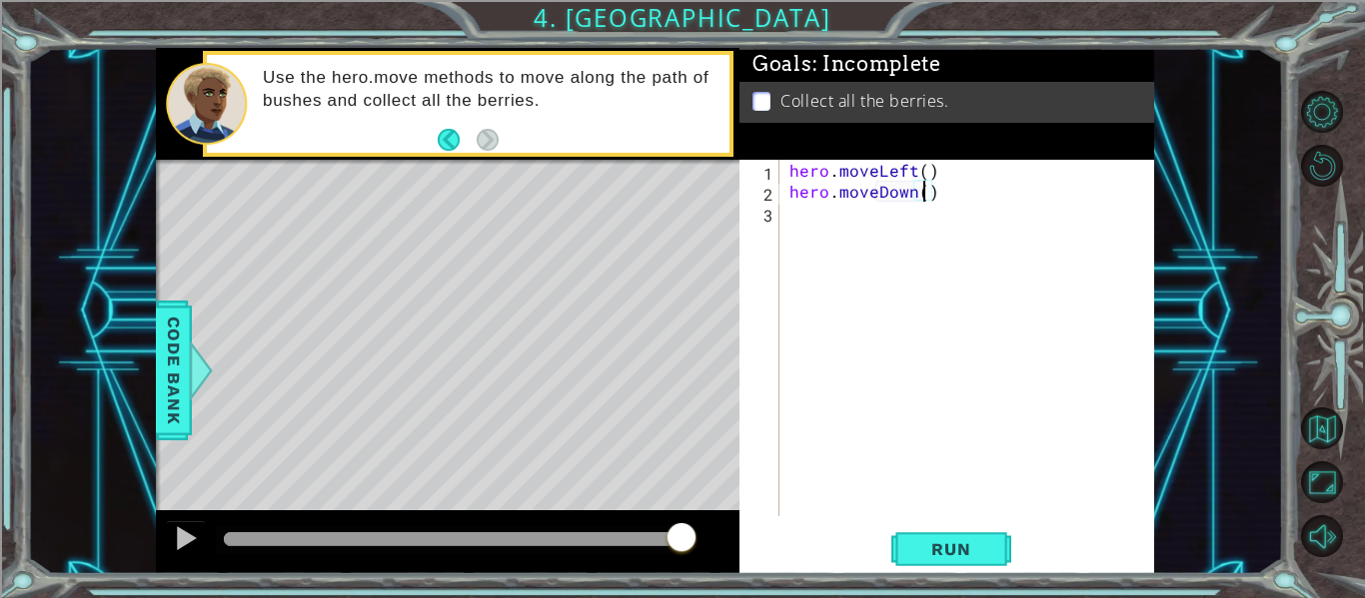
scroll to position [0, 8]
click at [974, 548] on span "Run" at bounding box center [950, 549] width 79 height 20
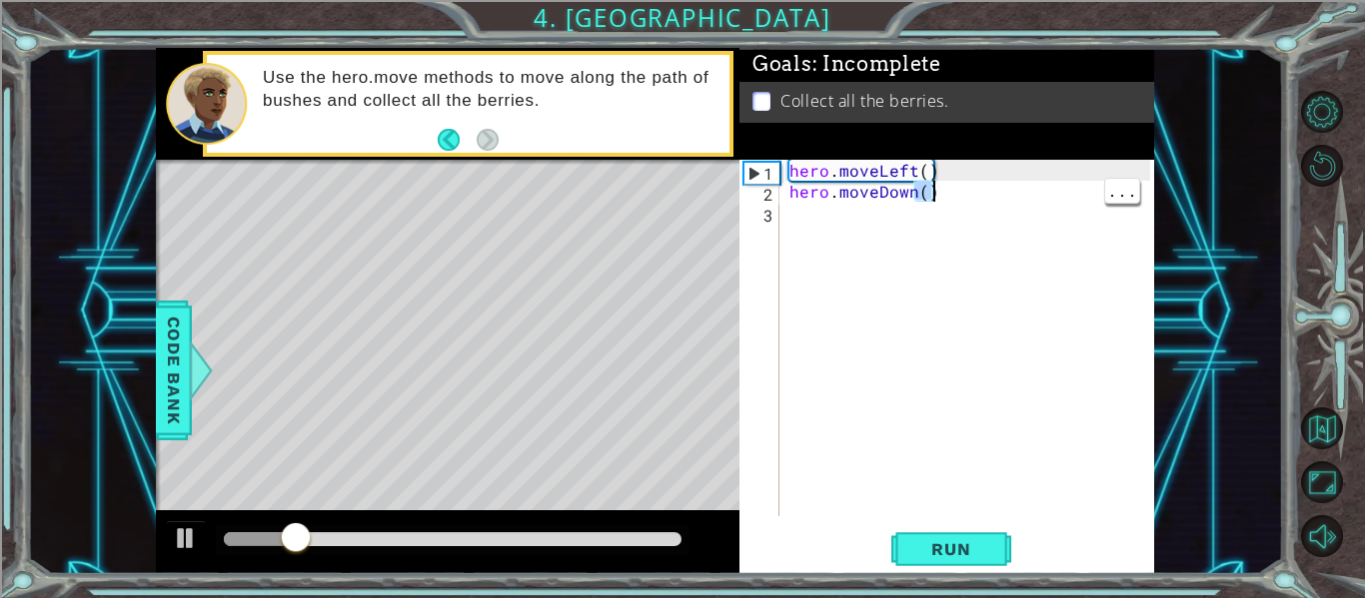
click at [947, 181] on div "hero . moveLeft ( ) hero . moveDown ( )" at bounding box center [972, 359] width 375 height 399
type textarea "hero.moveLeft()"
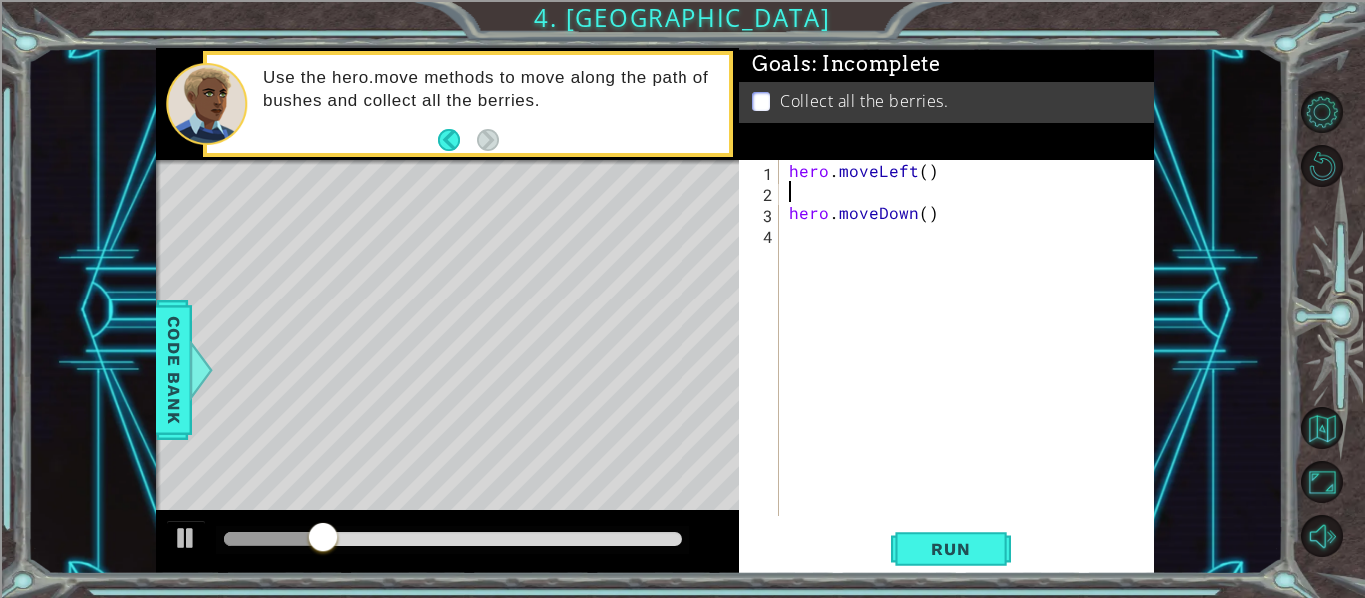
click at [925, 172] on div "hero . moveLeft ( ) hero . moveDown ( )" at bounding box center [972, 359] width 375 height 399
type textarea "hero.moveLeft(2)"
click at [885, 196] on div "hero . moveLeft ( 2 ) hero . moveDown ( )" at bounding box center [972, 359] width 375 height 399
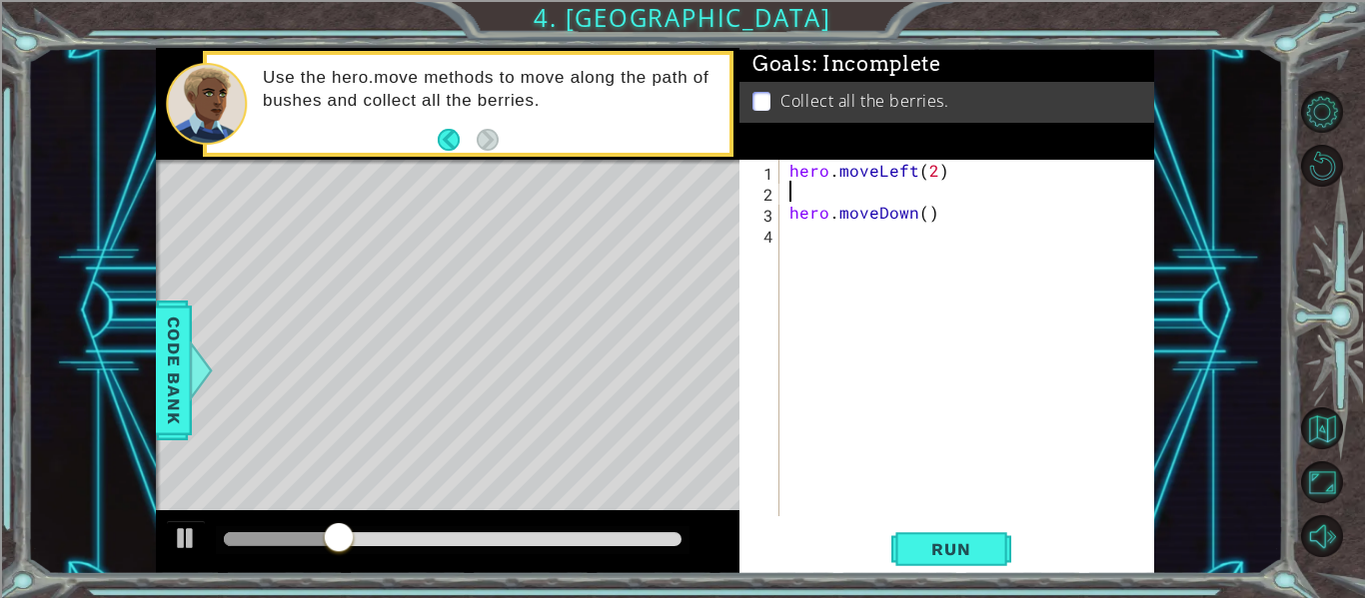
type textarea "hero.moveLeft(2)"
click at [924, 256] on div "hero . moveLeft ( 2 ) hero . moveDown ( )" at bounding box center [972, 359] width 375 height 399
click at [930, 197] on div "hero . moveLeft ( 2 ) hero . moveDown ( )" at bounding box center [972, 359] width 375 height 399
click at [924, 197] on div "hero . moveLeft ( 2 ) hero . moveDown ( )" at bounding box center [972, 359] width 375 height 399
type textarea "hero.moveDown(2)"
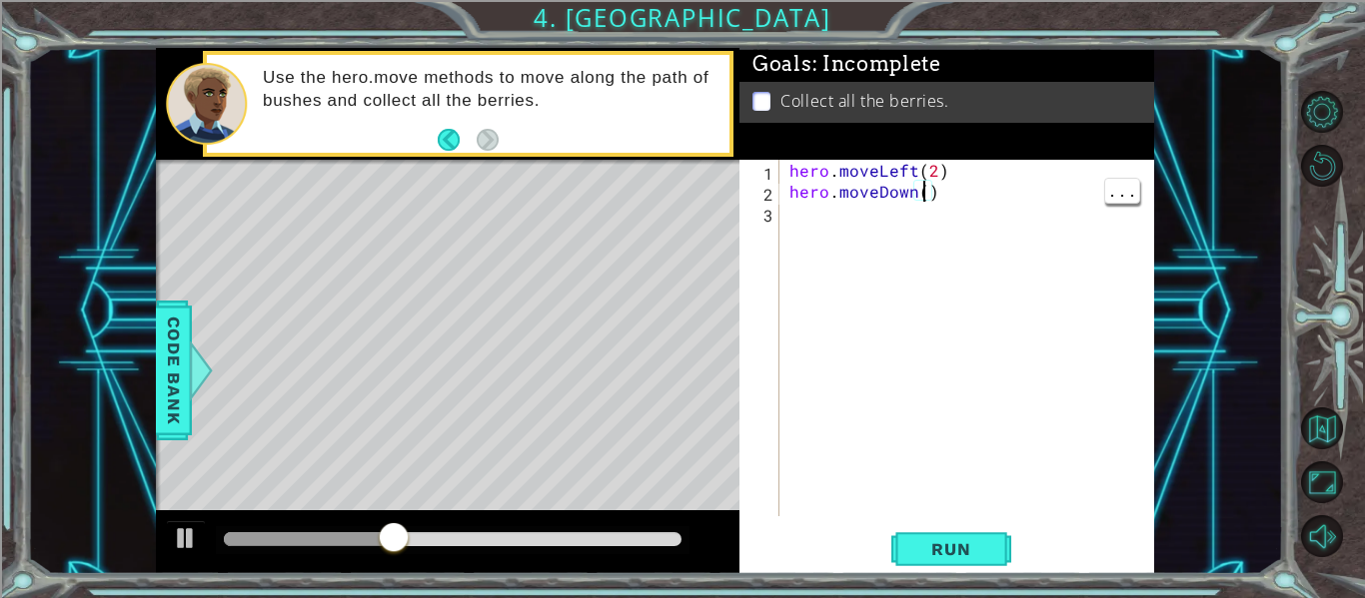
scroll to position [0, 9]
click at [918, 225] on div "hero . moveLeft ( 2 ) hero . moveDown ( 2 )" at bounding box center [972, 359] width 375 height 399
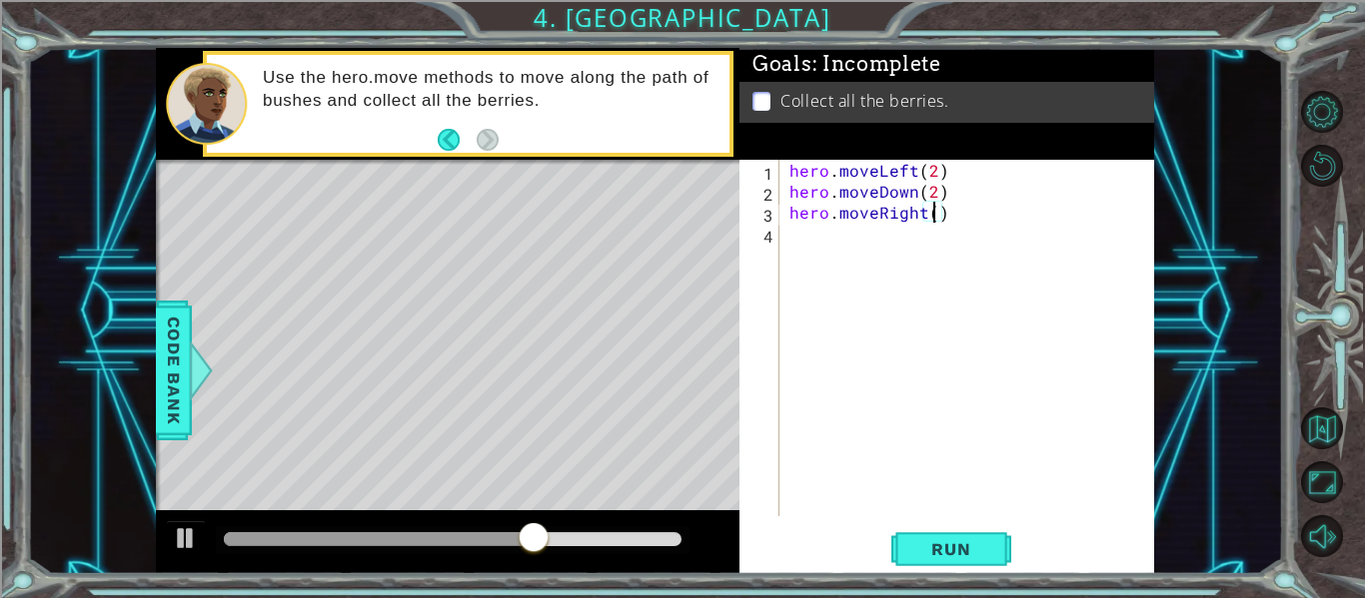
type textarea "hero.moveRight(2)"
type textarea "hero.moveUp(2)"
click at [962, 504] on div "hero . moveLeft ( 2 ) hero . moveDown ( 2 ) hero . moveRight ( 2 ) hero . moveU…" at bounding box center [972, 359] width 375 height 399
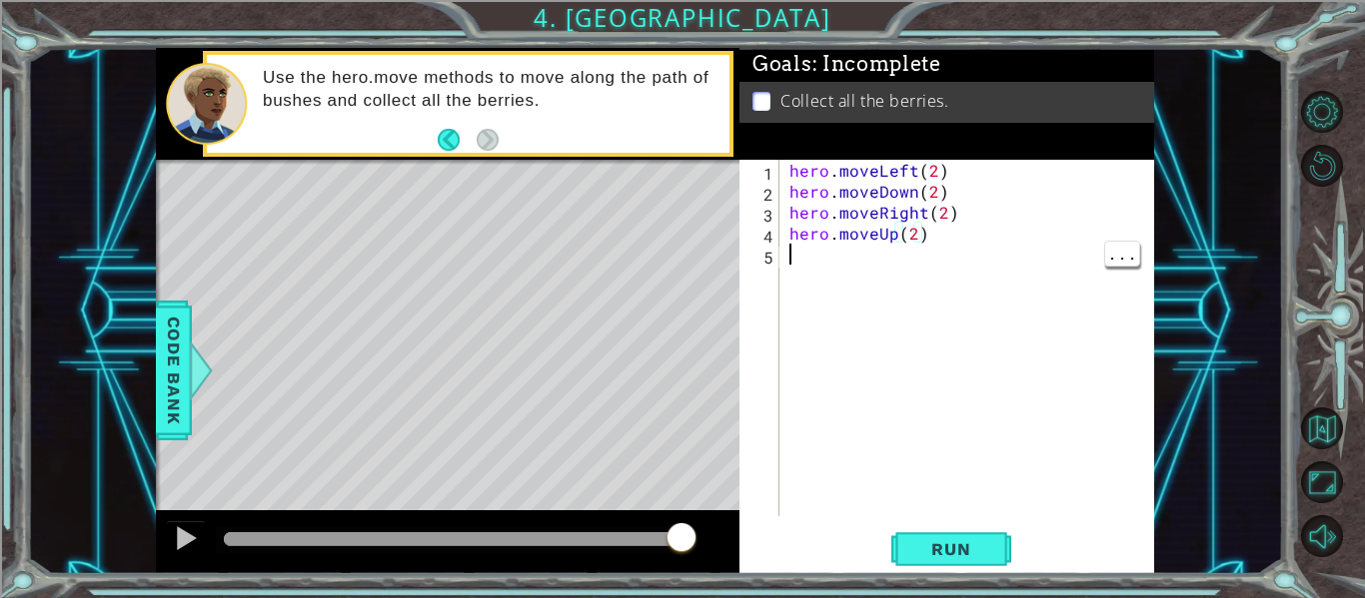
scroll to position [0, 0]
click at [942, 535] on button "Run" at bounding box center [951, 550] width 120 height 41
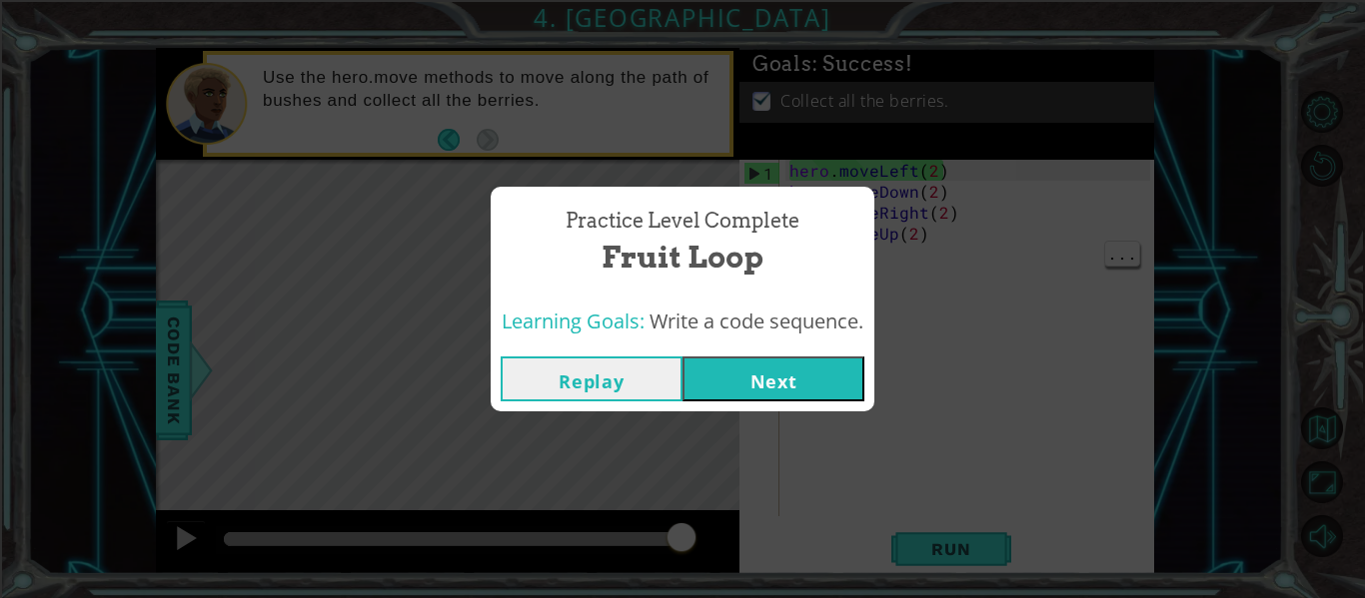
click at [794, 380] on button "Next" at bounding box center [773, 379] width 182 height 45
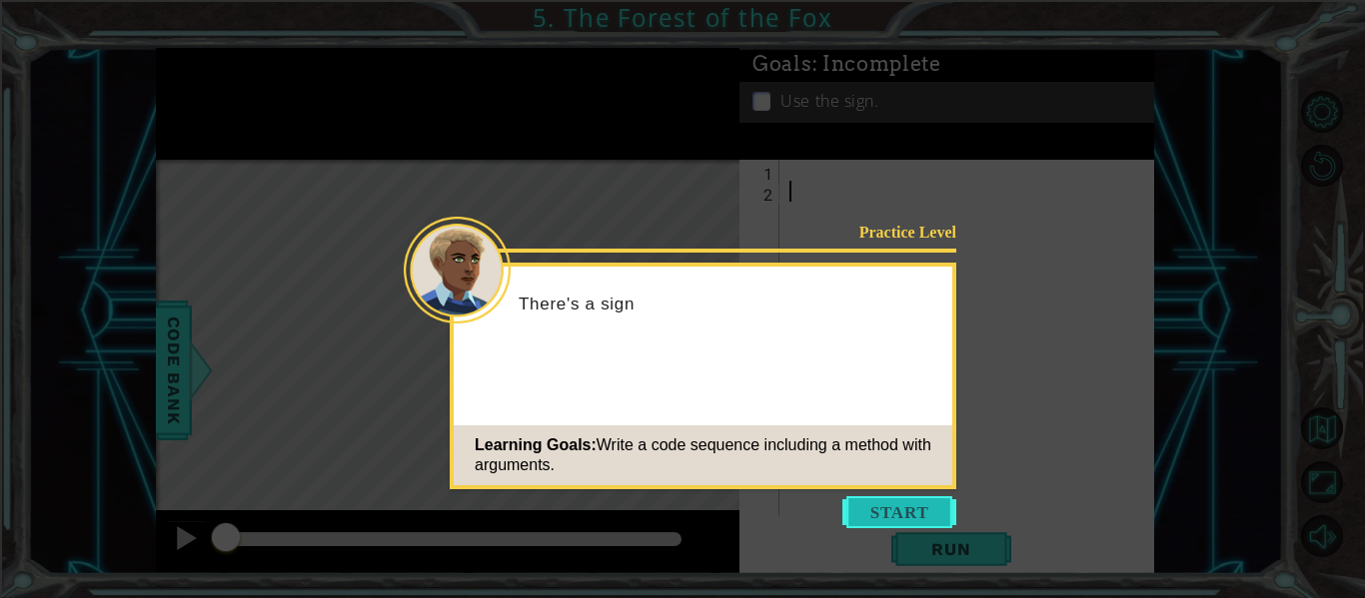
click at [918, 521] on button "Start" at bounding box center [899, 513] width 114 height 32
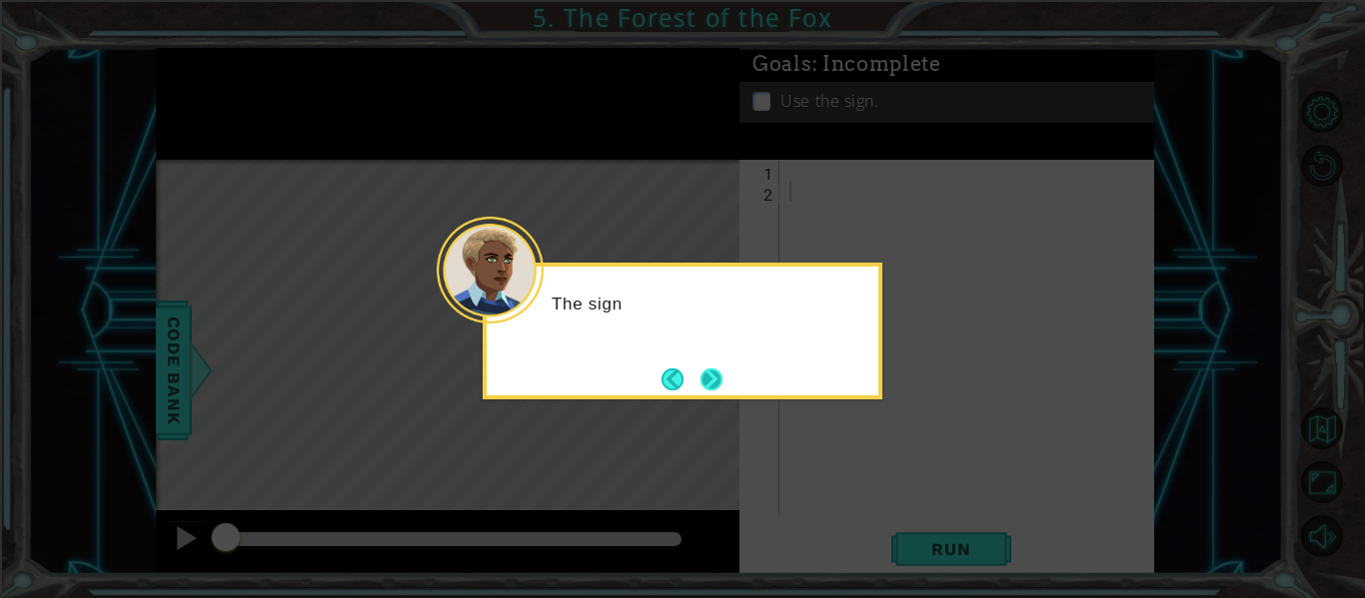
click at [704, 386] on button "Next" at bounding box center [711, 380] width 22 height 22
click at [715, 377] on button "Next" at bounding box center [711, 380] width 22 height 22
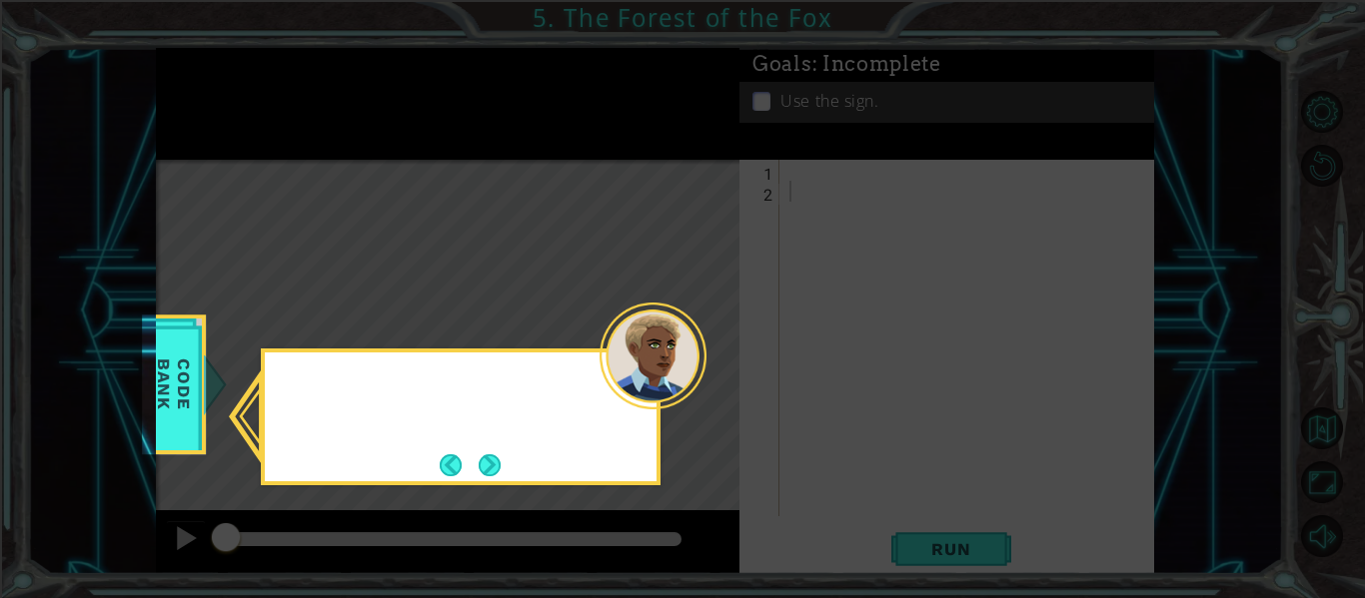
click at [711, 381] on icon at bounding box center [682, 299] width 1365 height 598
click at [704, 387] on div at bounding box center [652, 356] width 107 height 107
click at [496, 473] on button "Next" at bounding box center [490, 466] width 22 height 22
